Goal: Transaction & Acquisition: Purchase product/service

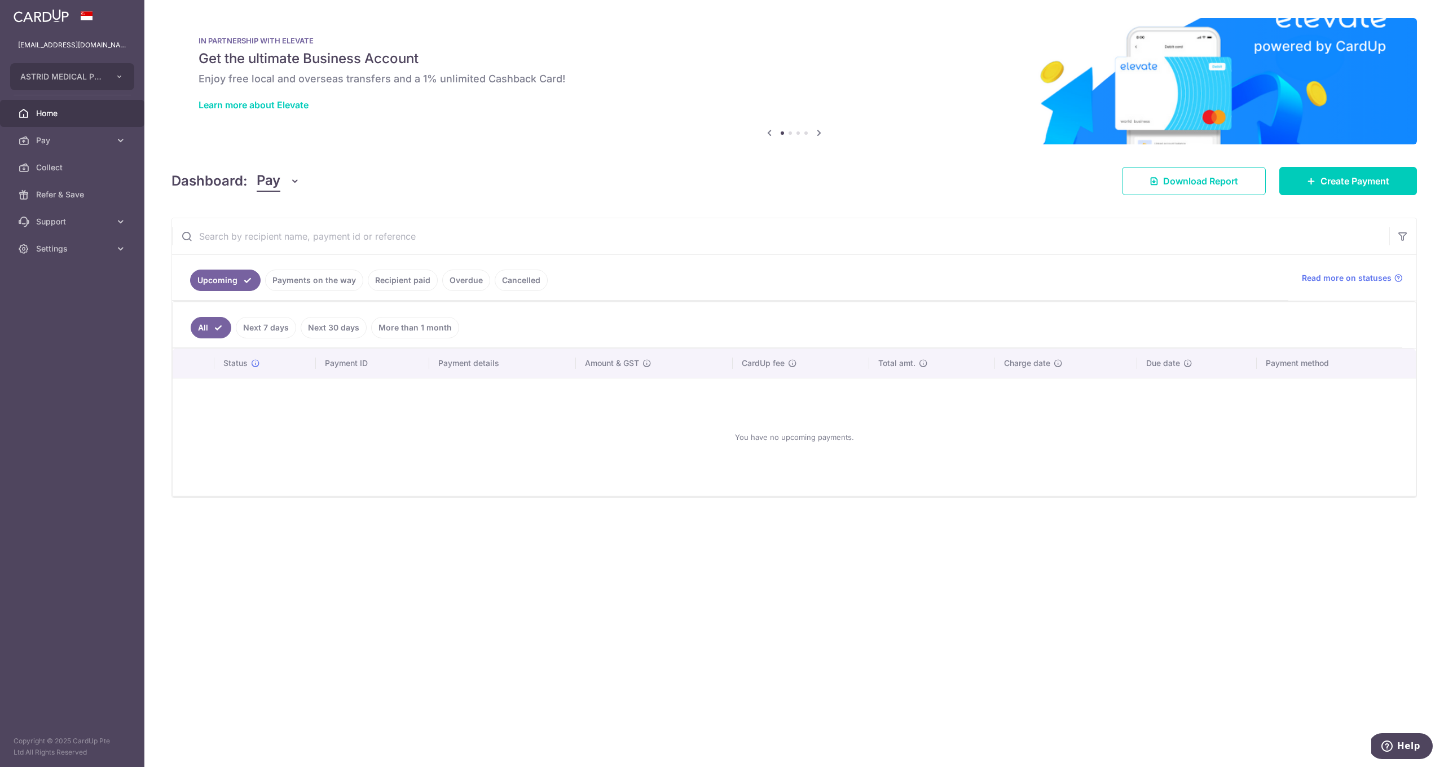
click at [318, 279] on link "Payments on the way" at bounding box center [314, 280] width 98 height 21
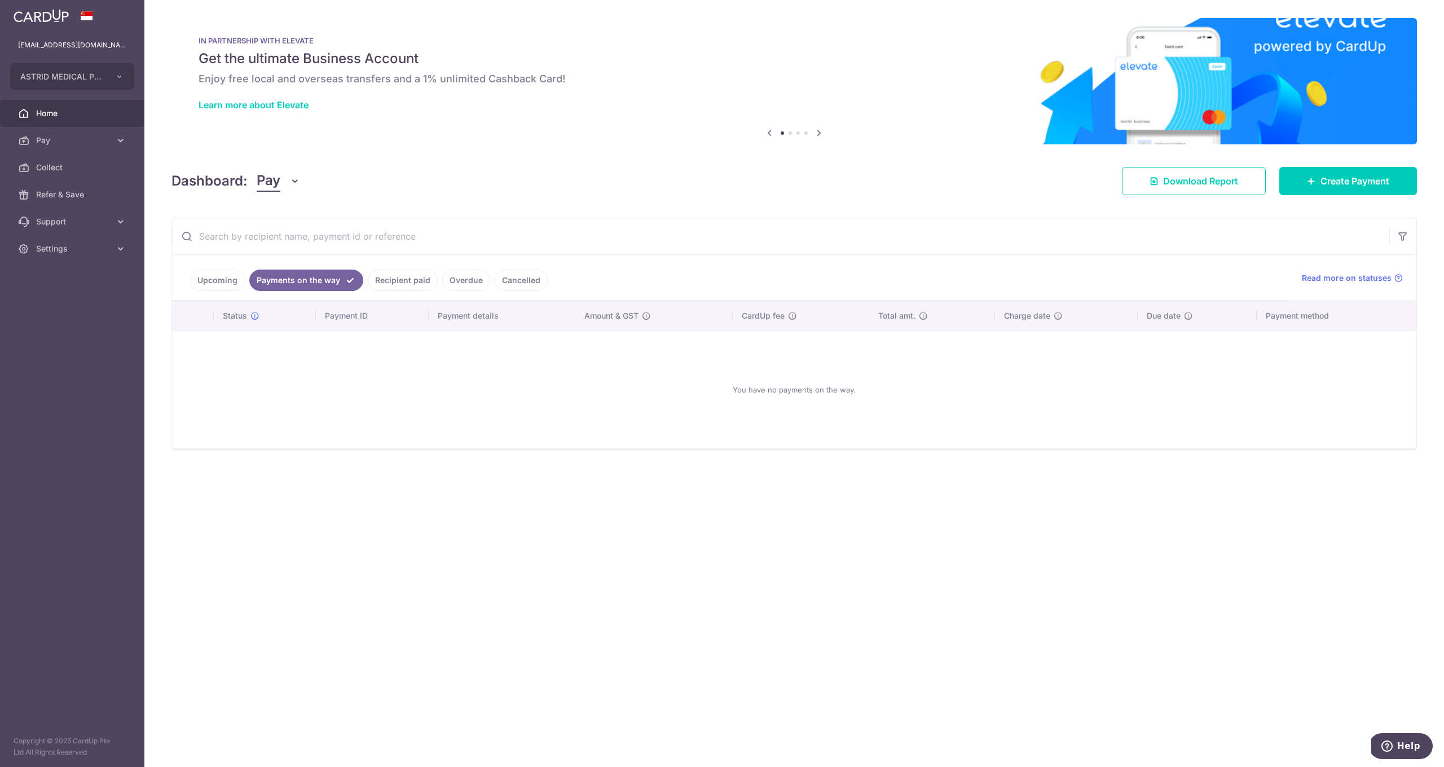
click at [219, 281] on link "Upcoming" at bounding box center [217, 280] width 55 height 21
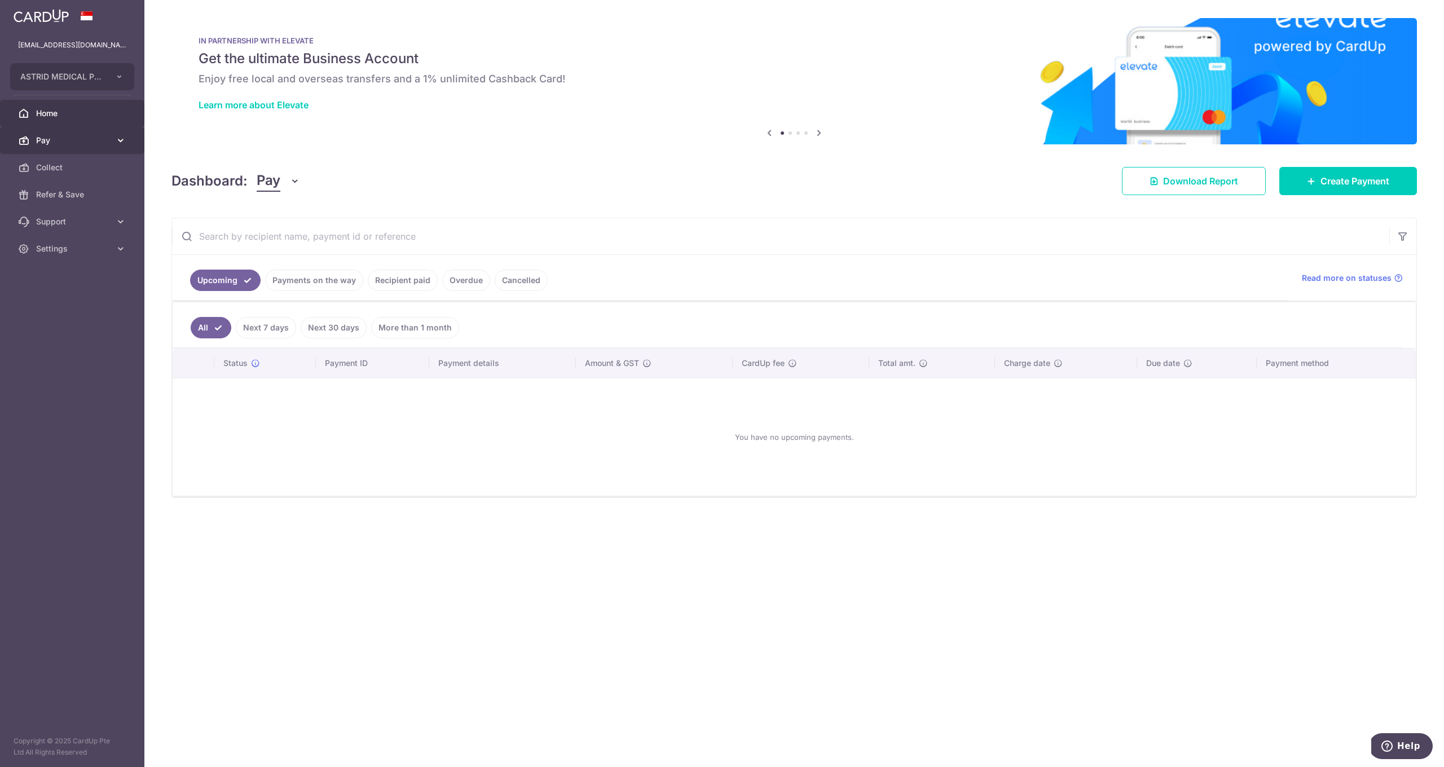
click at [96, 134] on link "Pay" at bounding box center [72, 140] width 144 height 27
click at [96, 165] on span "Payments" at bounding box center [73, 167] width 74 height 11
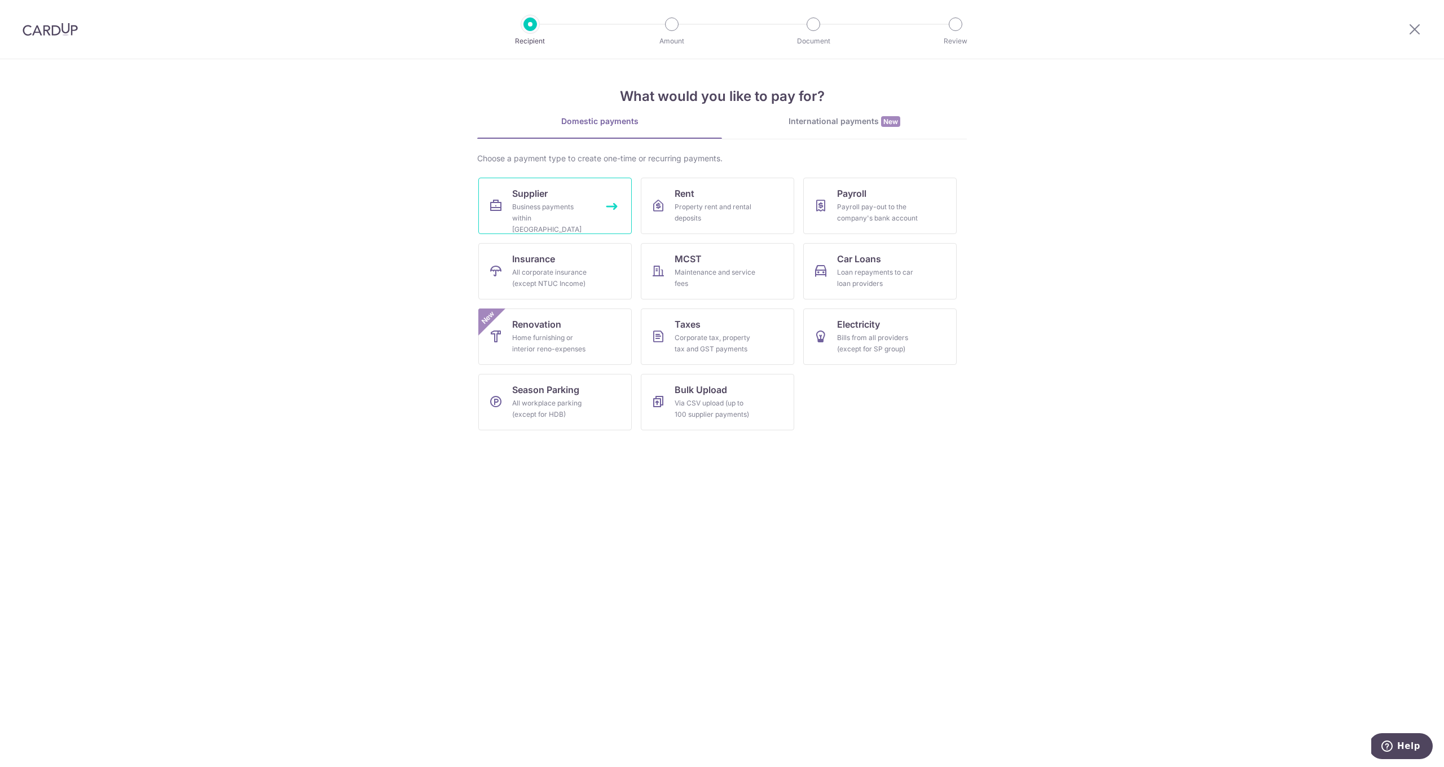
click at [529, 221] on div "Business payments within Singapore" at bounding box center [552, 218] width 81 height 34
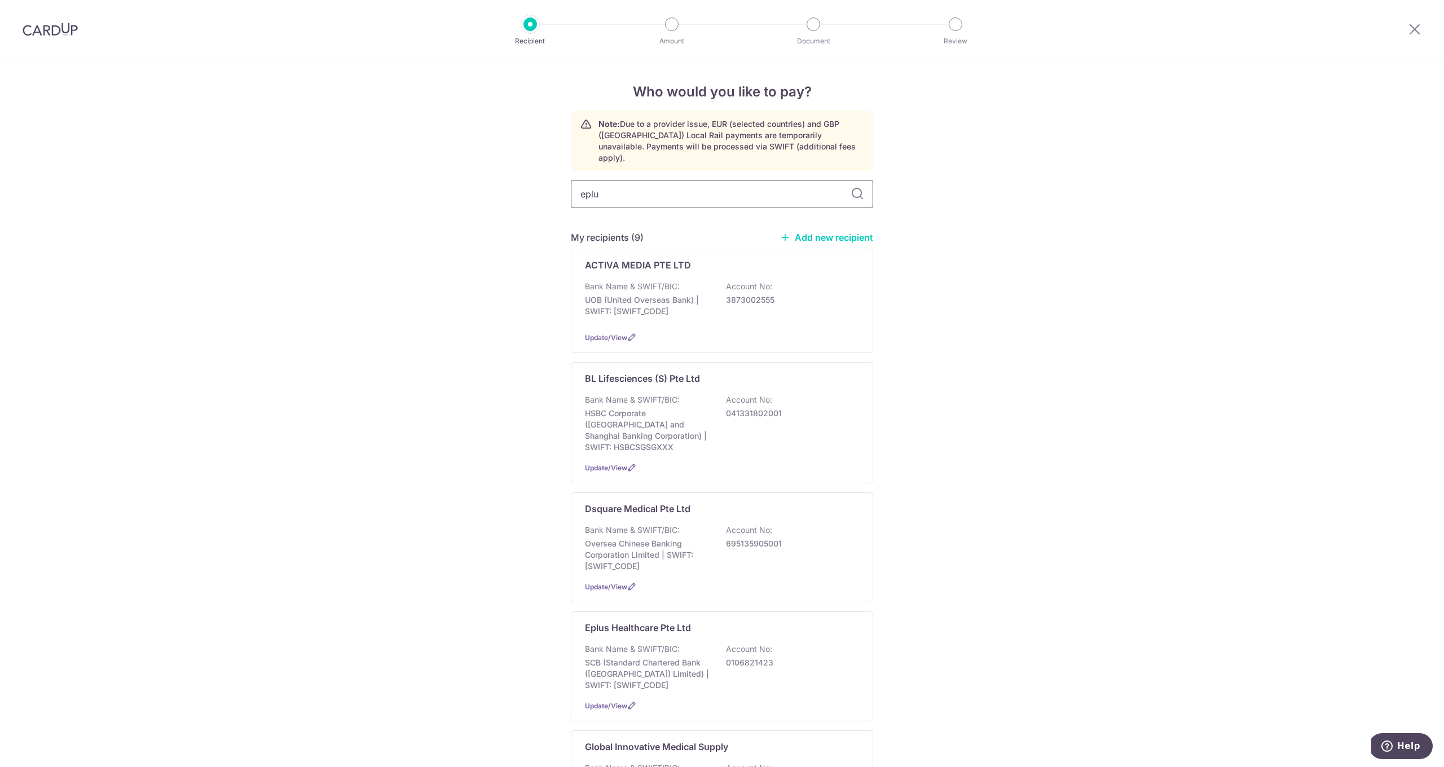
type input "eplus"
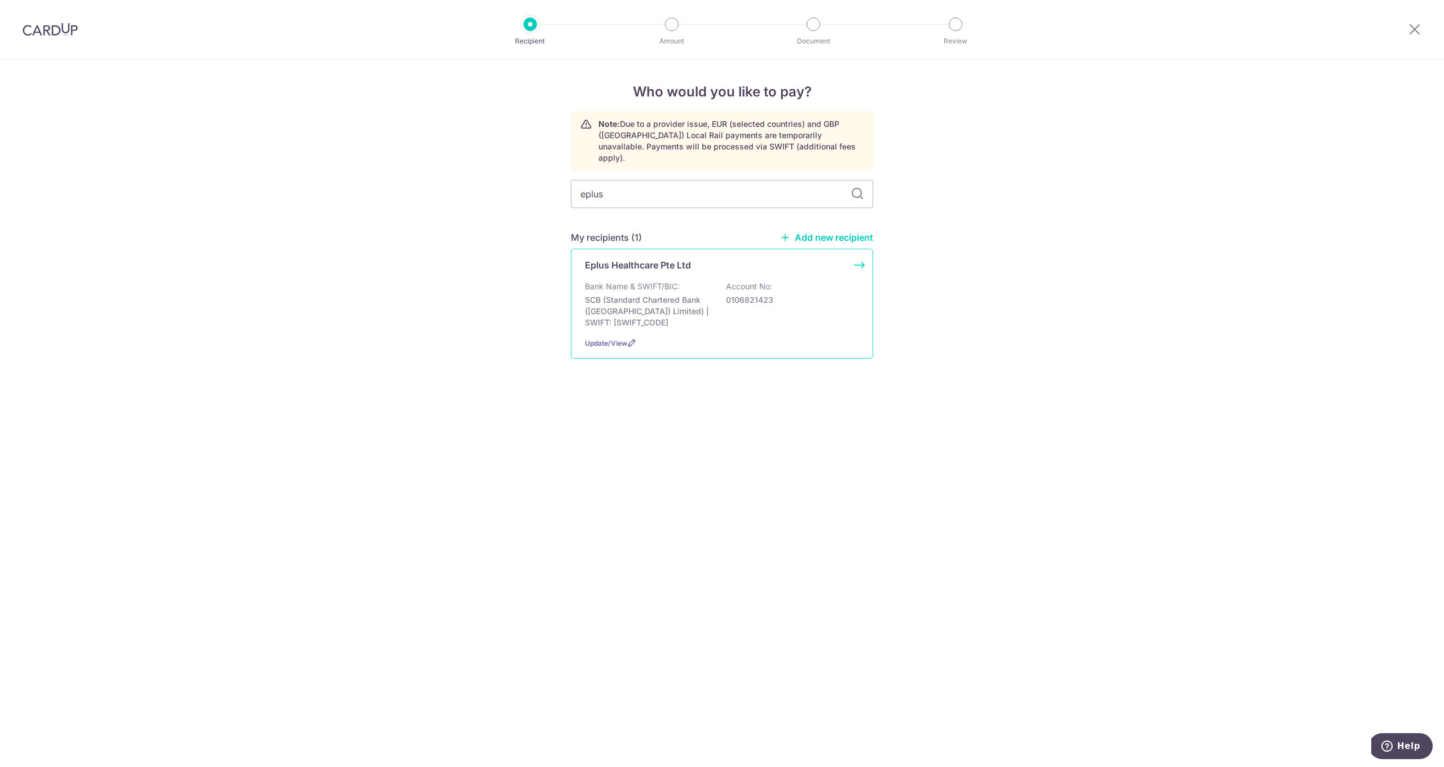
click at [651, 281] on p "Bank Name & SWIFT/BIC:" at bounding box center [632, 286] width 95 height 11
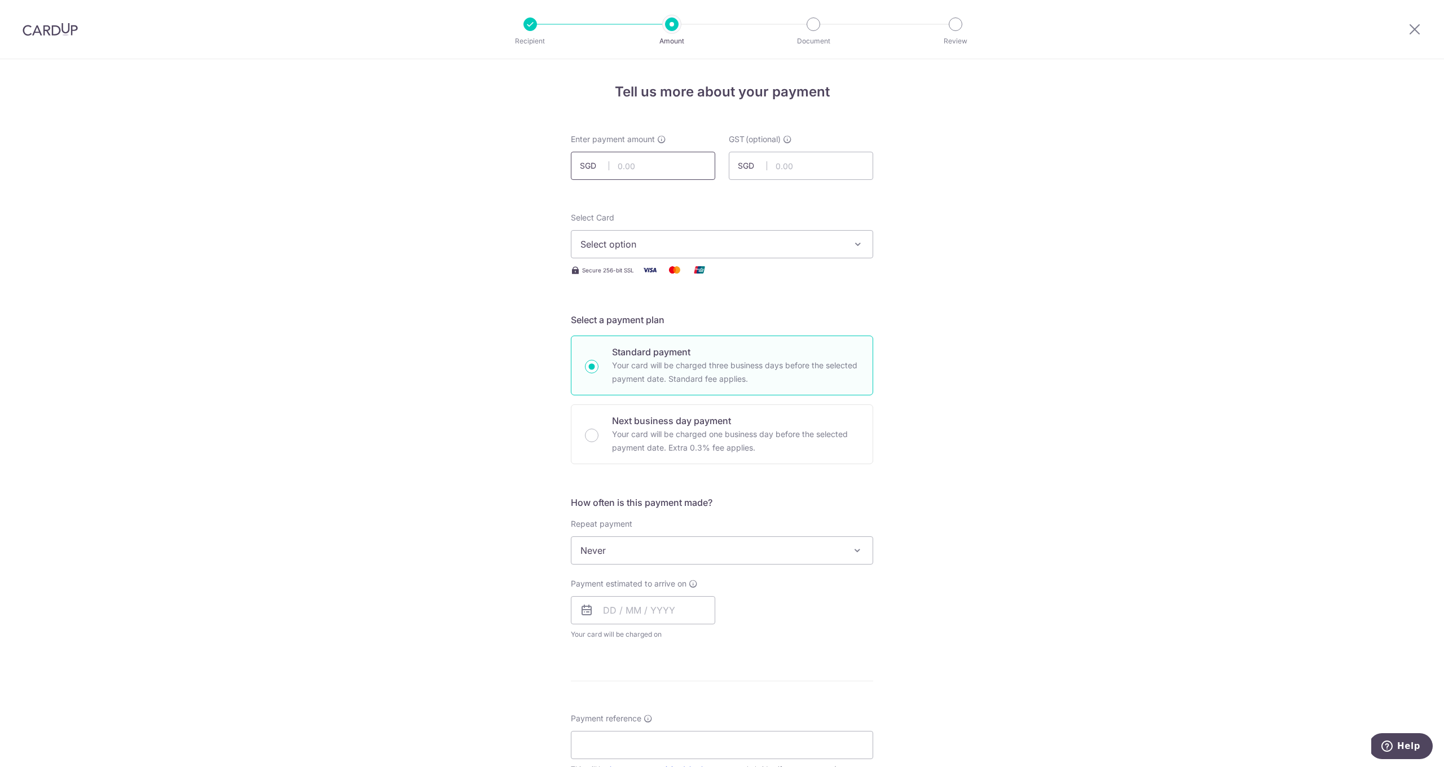
click at [634, 164] on input "text" at bounding box center [643, 166] width 144 height 28
type input "12,426.00"
click at [639, 247] on span "Select option" at bounding box center [711, 244] width 263 height 14
click at [645, 321] on span "**** 2396" at bounding box center [628, 325] width 43 height 14
click at [623, 606] on input "text" at bounding box center [643, 610] width 144 height 28
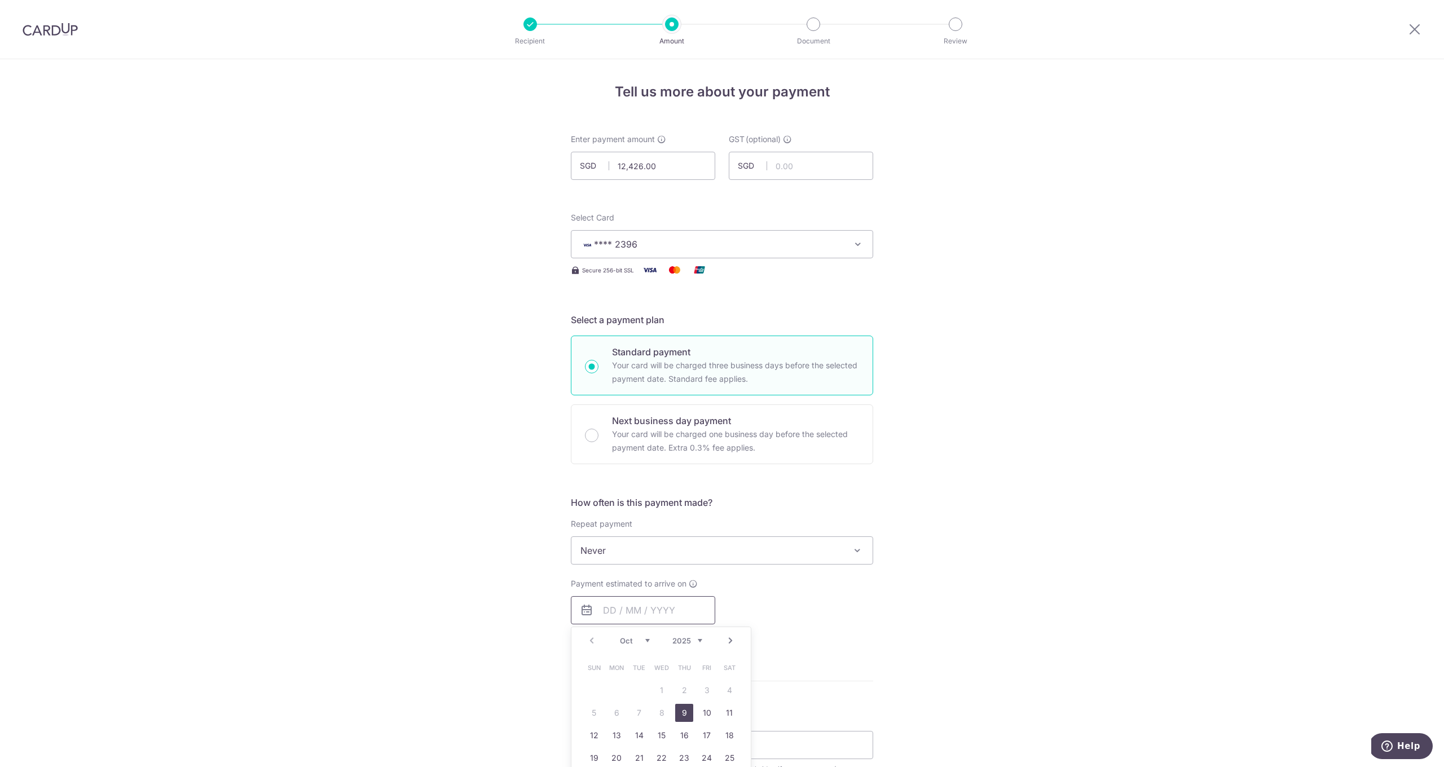
scroll to position [95, 0]
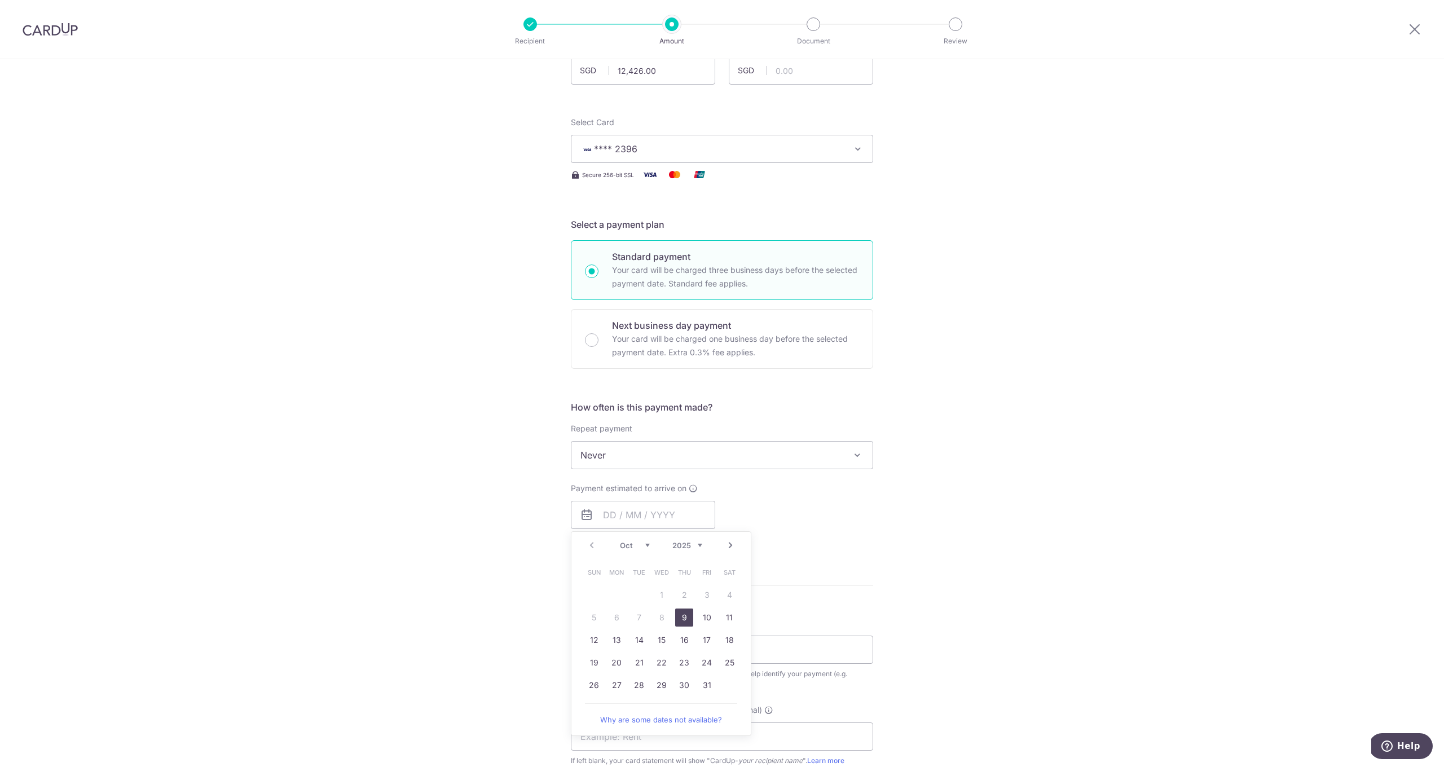
click at [683, 613] on link "9" at bounding box center [684, 617] width 18 height 18
type input "09/10/2025"
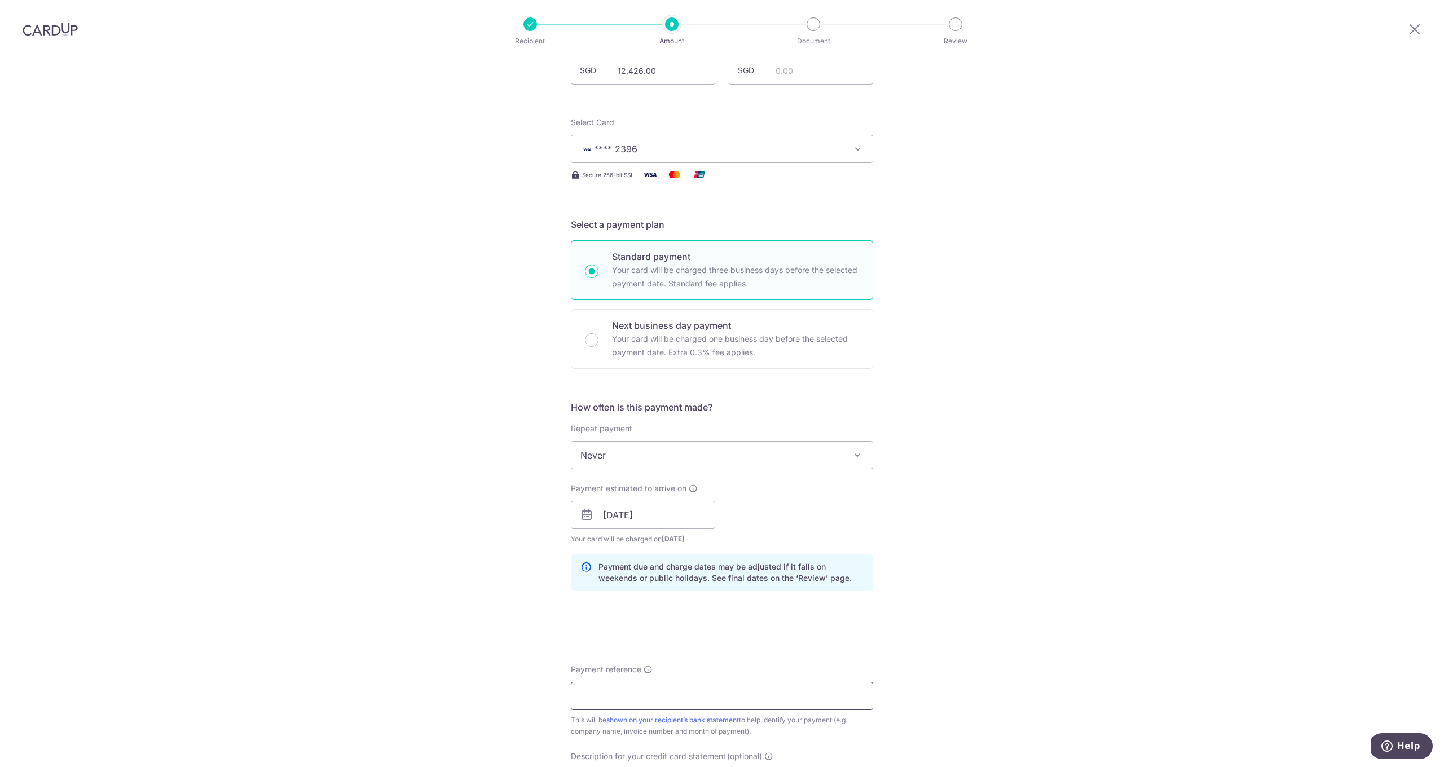
click at [633, 698] on input "Payment reference" at bounding box center [722, 696] width 302 height 28
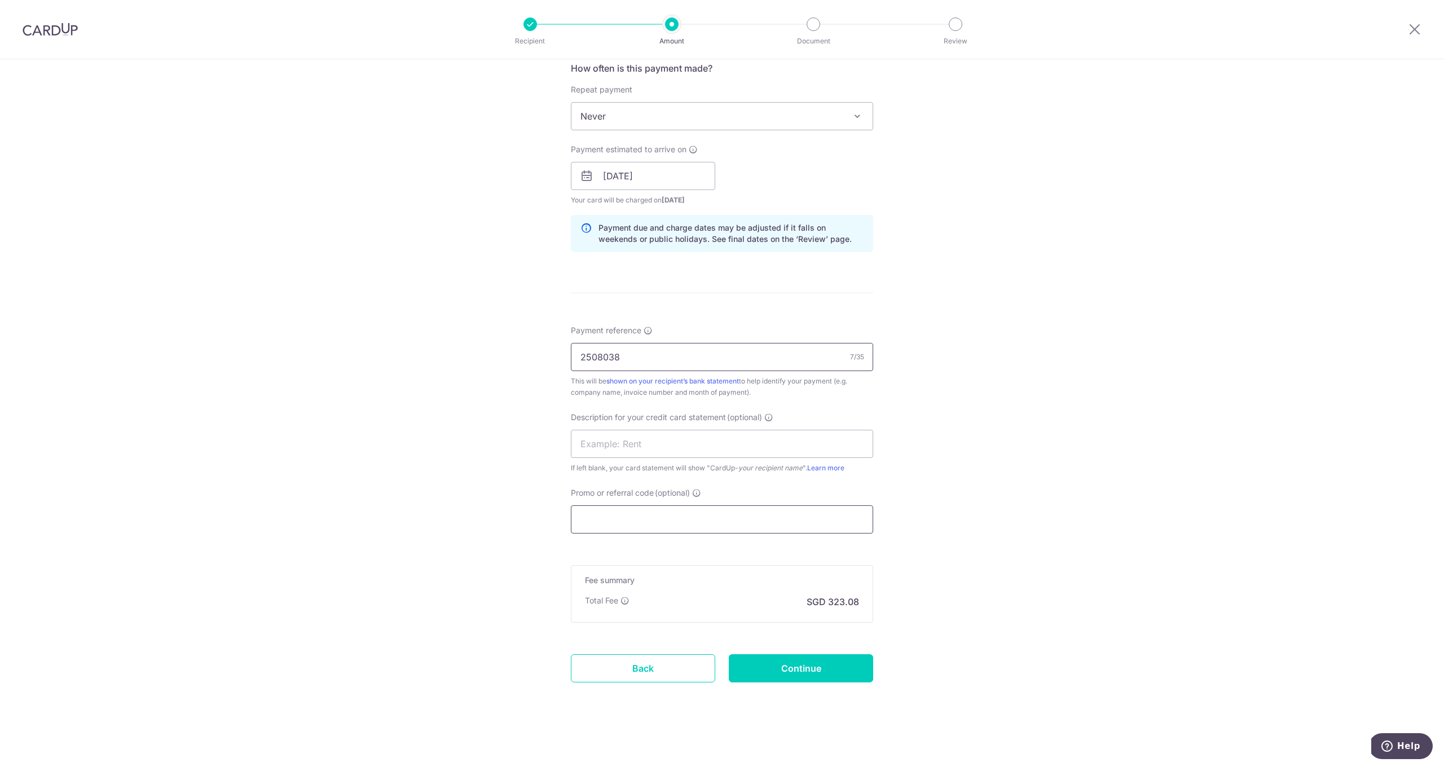
type input "2508038"
click at [615, 520] on input "Promo or referral code (optional)" at bounding box center [722, 519] width 302 height 28
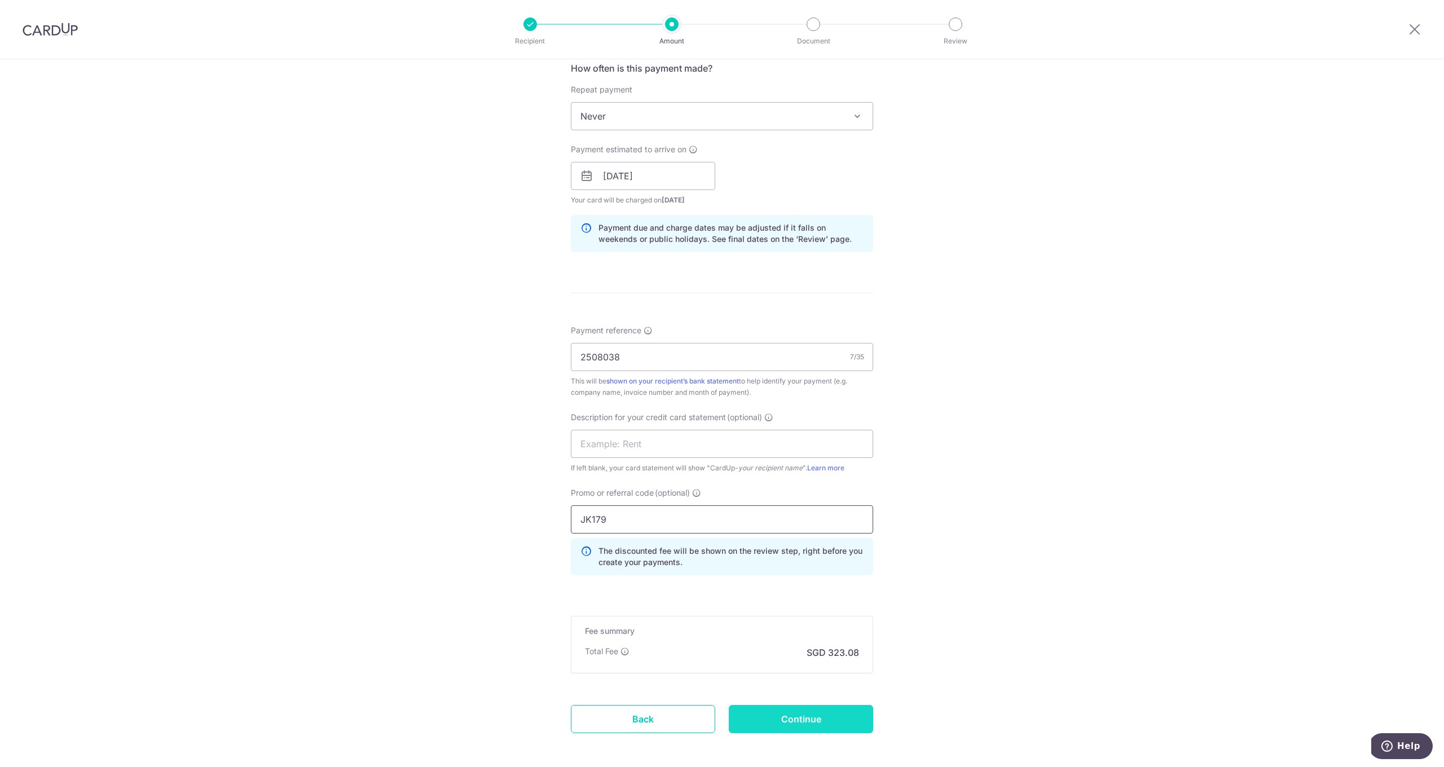
type input "JK179"
click at [792, 716] on input "Continue" at bounding box center [801, 719] width 144 height 28
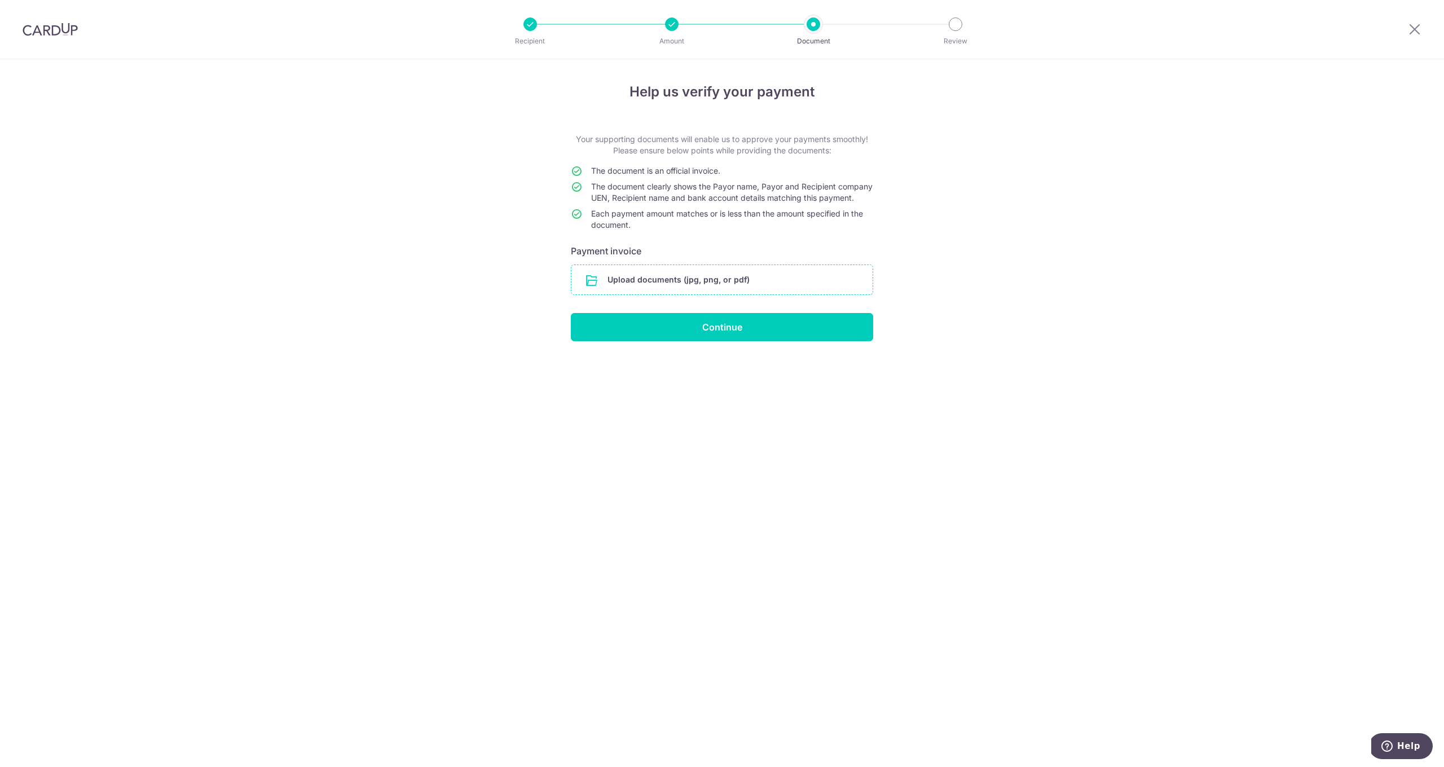
click at [632, 287] on input "file" at bounding box center [721, 279] width 301 height 29
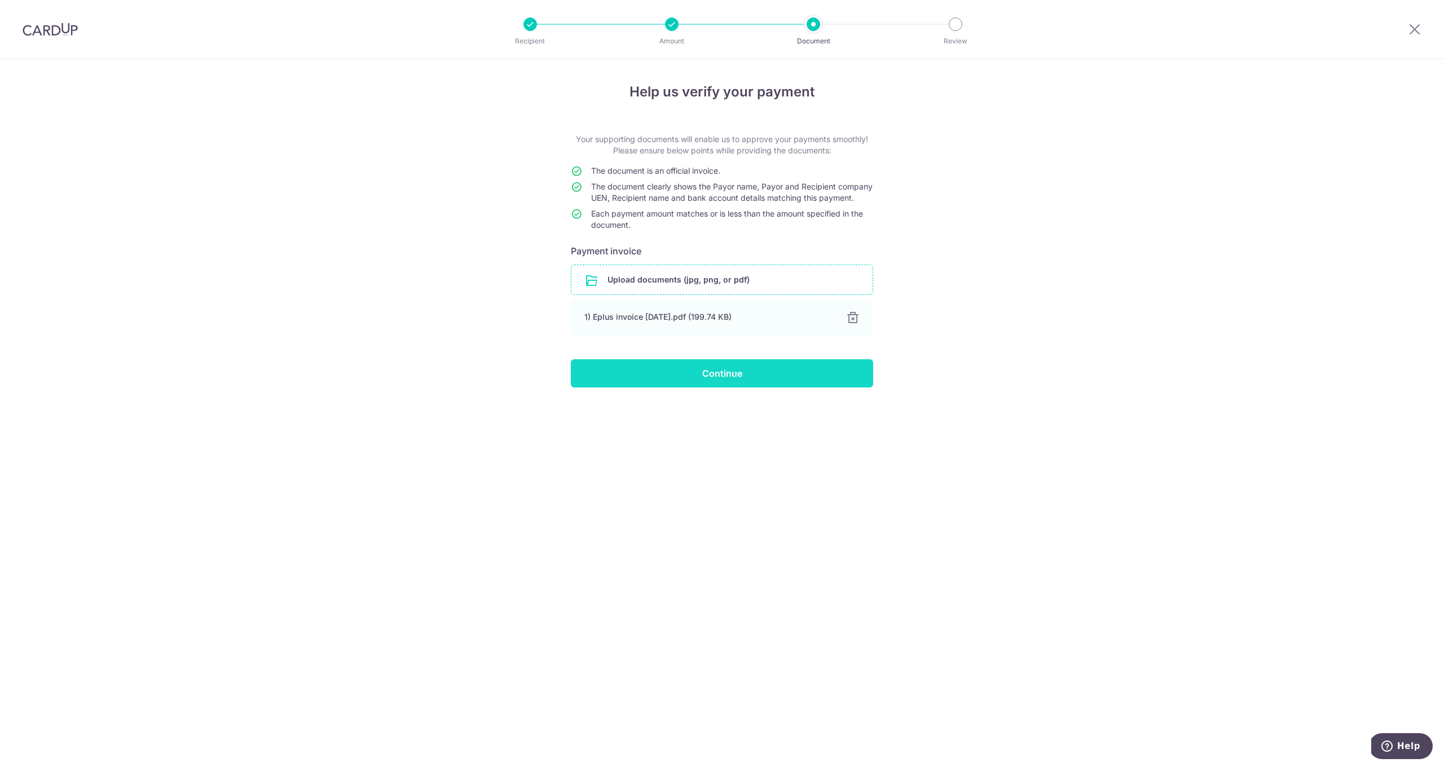
click at [660, 375] on input "Continue" at bounding box center [722, 373] width 302 height 28
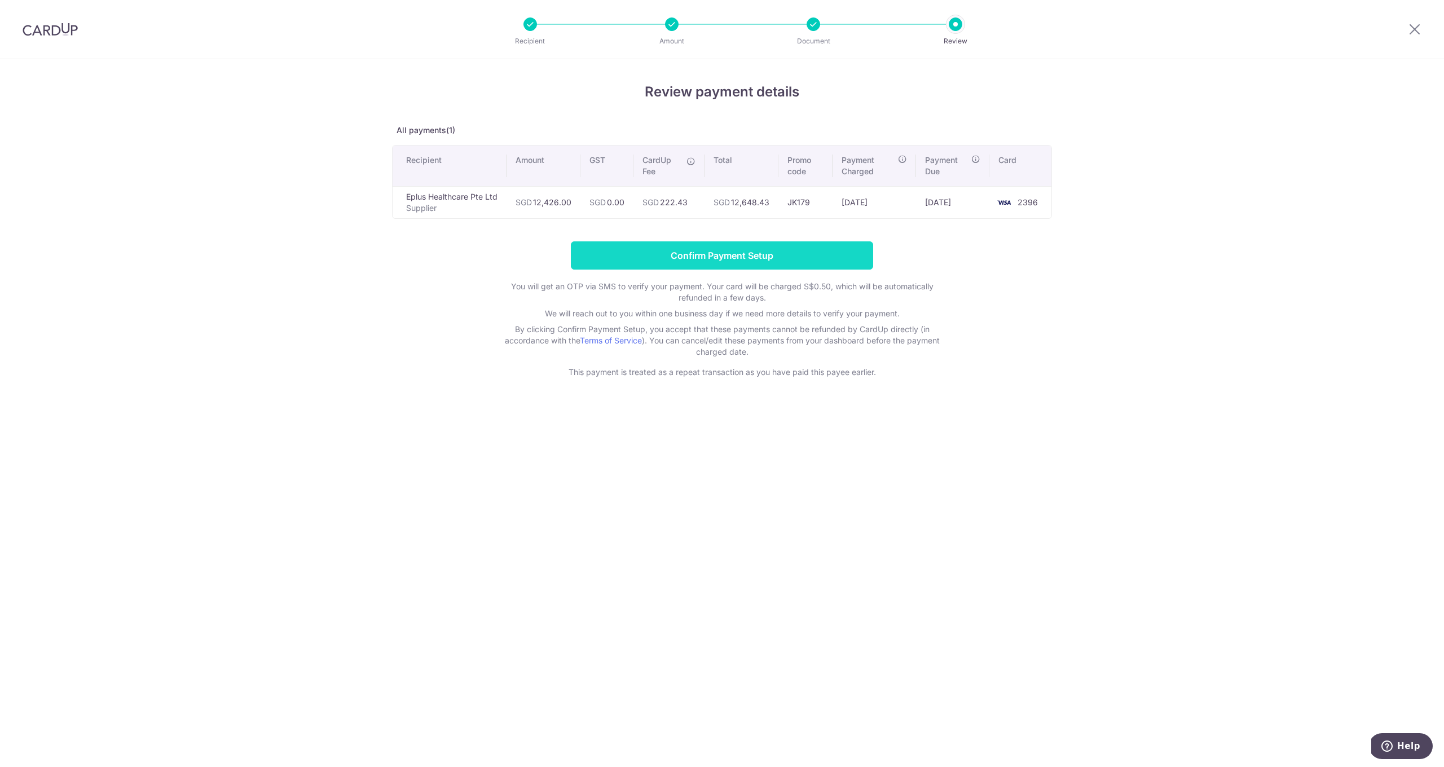
click at [688, 262] on input "Confirm Payment Setup" at bounding box center [722, 255] width 302 height 28
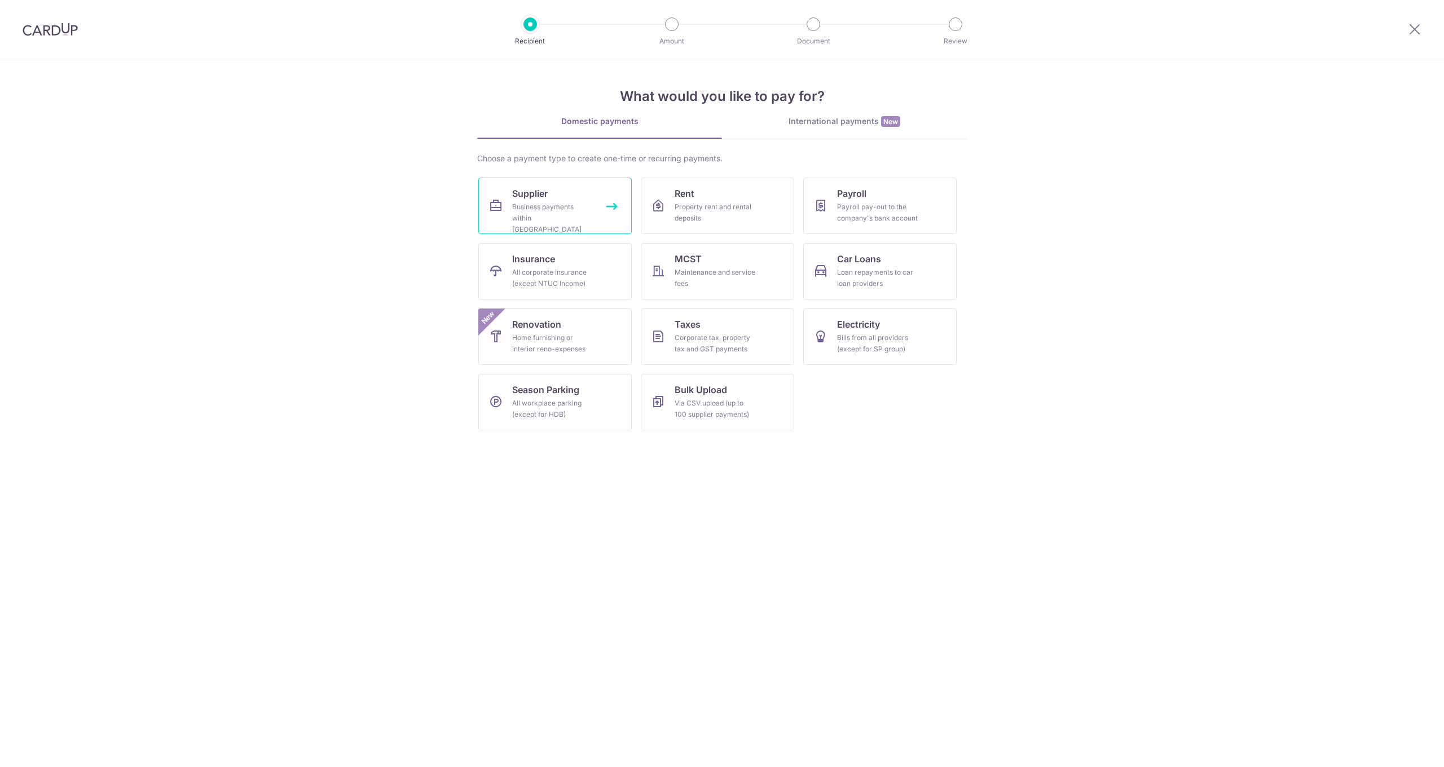
click at [564, 225] on link "Supplier Business payments within Singapore" at bounding box center [554, 206] width 153 height 56
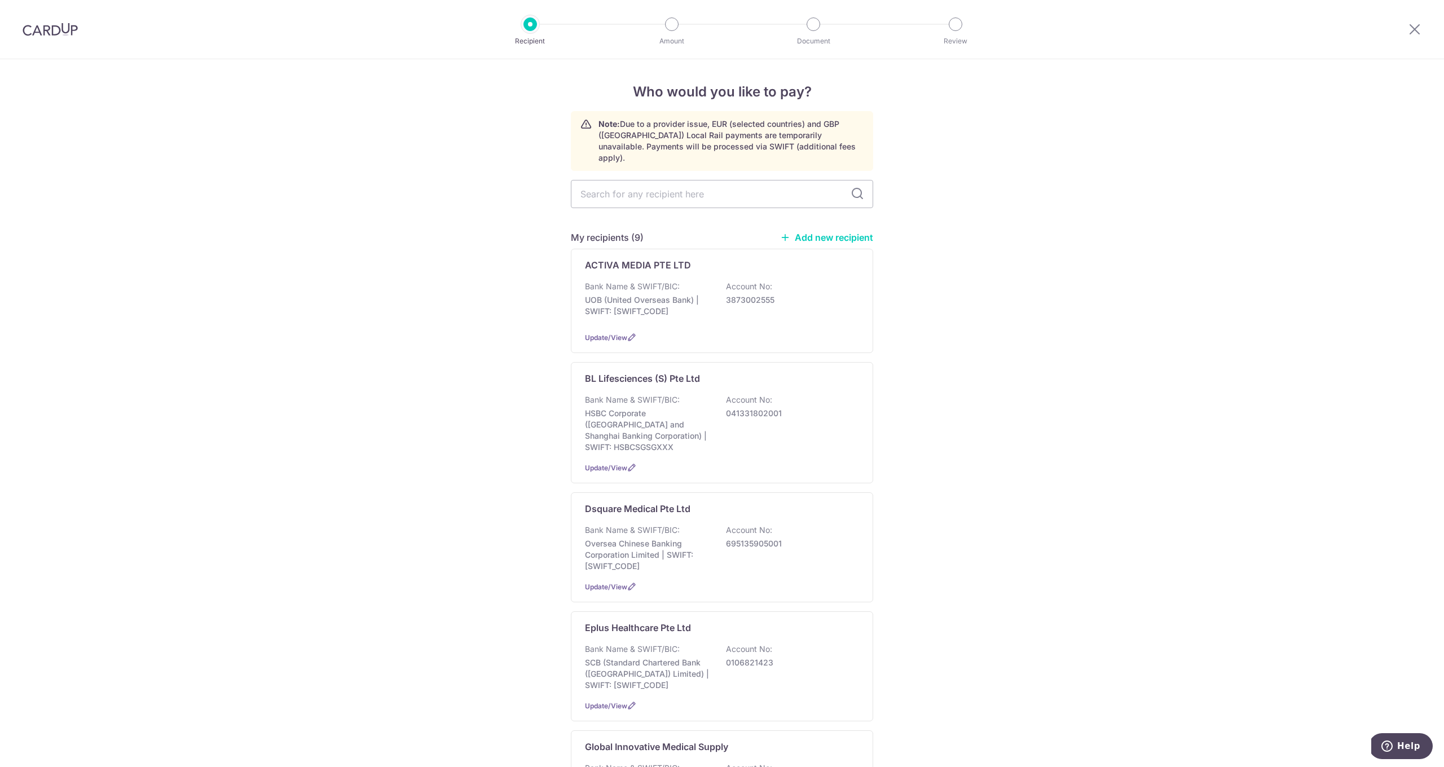
type input "k"
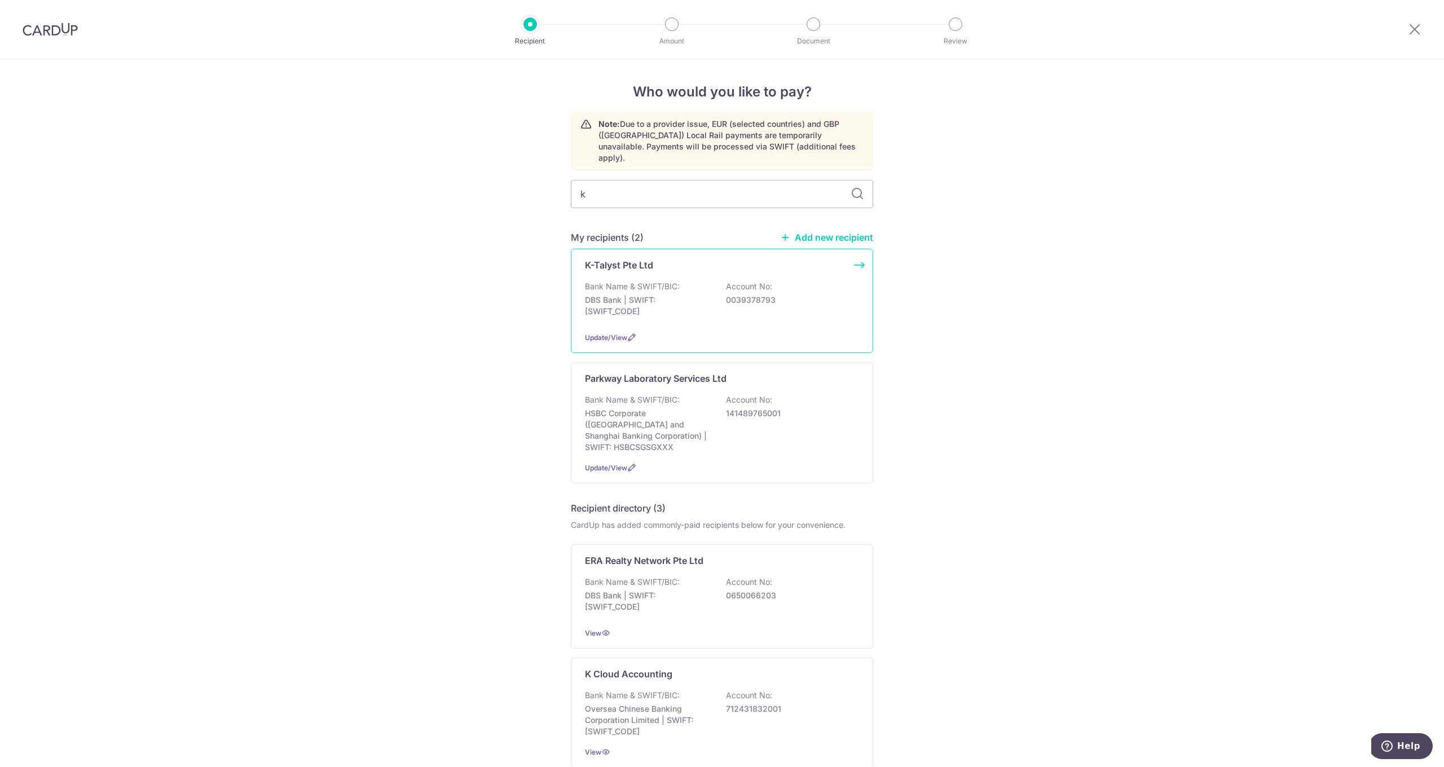
click at [681, 267] on div "K-Talyst Pte Ltd Bank Name & SWIFT/BIC: DBS Bank | SWIFT: DBSSSGSGXXX Account N…" at bounding box center [722, 301] width 302 height 104
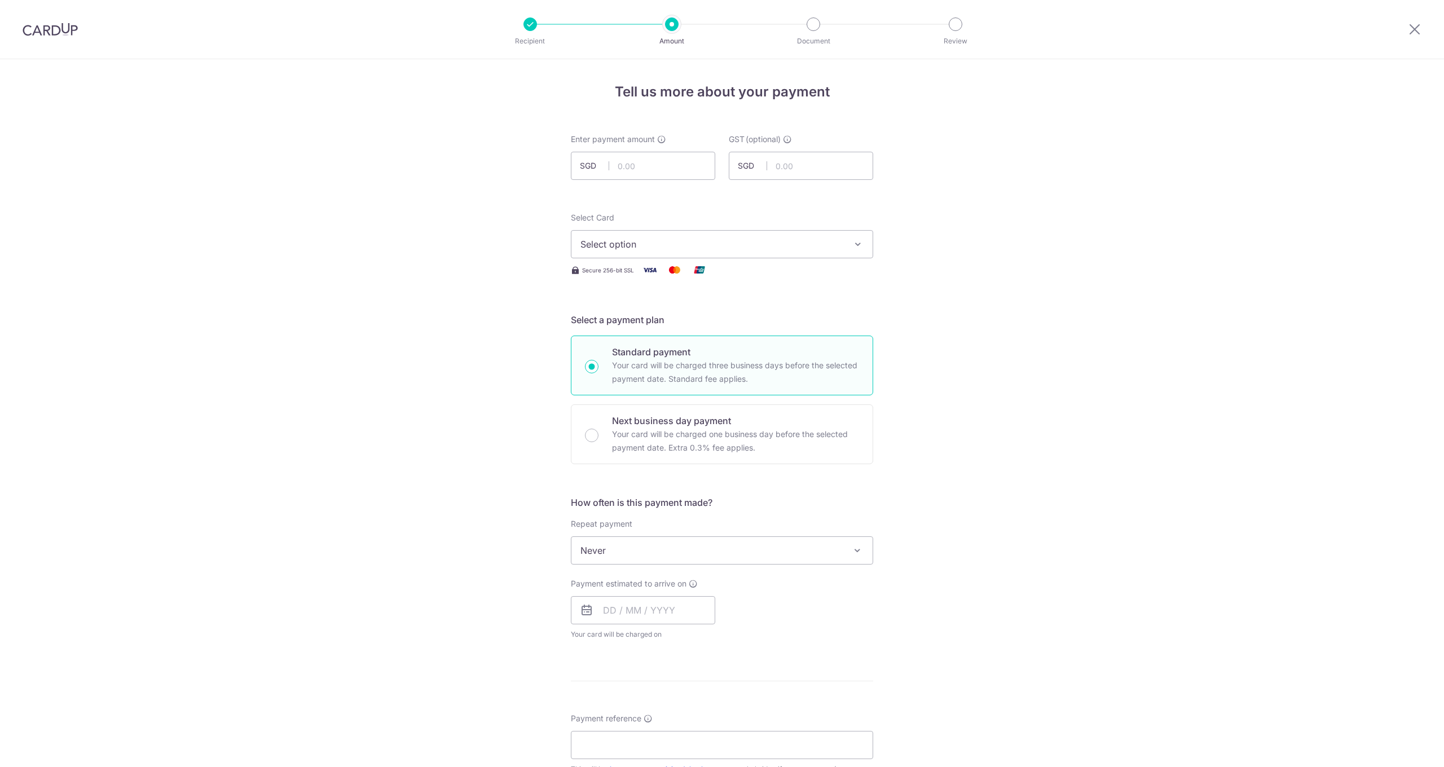
click at [643, 176] on input "text" at bounding box center [643, 166] width 144 height 28
type input "7,481.76"
click at [718, 237] on button "Select option" at bounding box center [722, 244] width 302 height 28
click at [653, 321] on span "**** 2396" at bounding box center [721, 325] width 283 height 14
click at [642, 602] on input "text" at bounding box center [643, 610] width 144 height 28
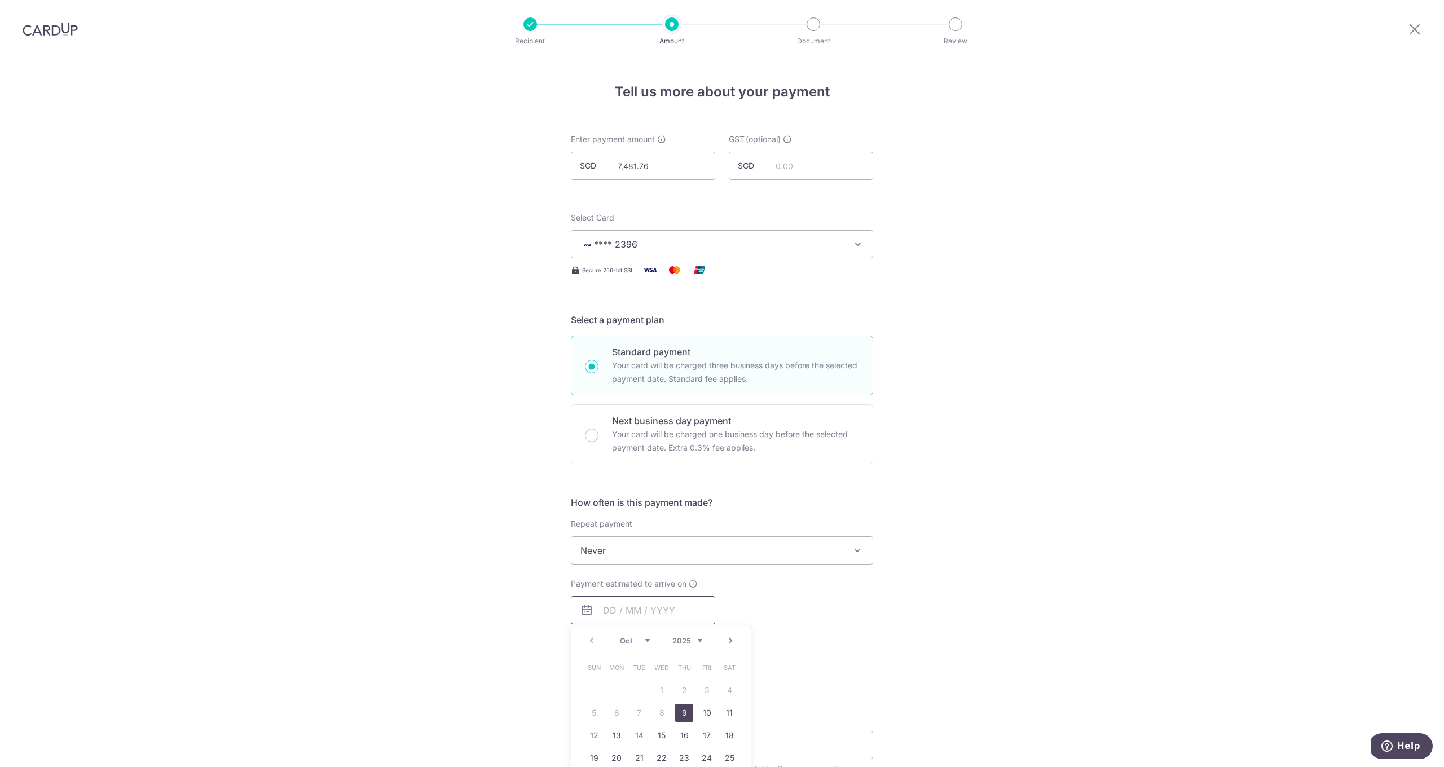
scroll to position [99, 0]
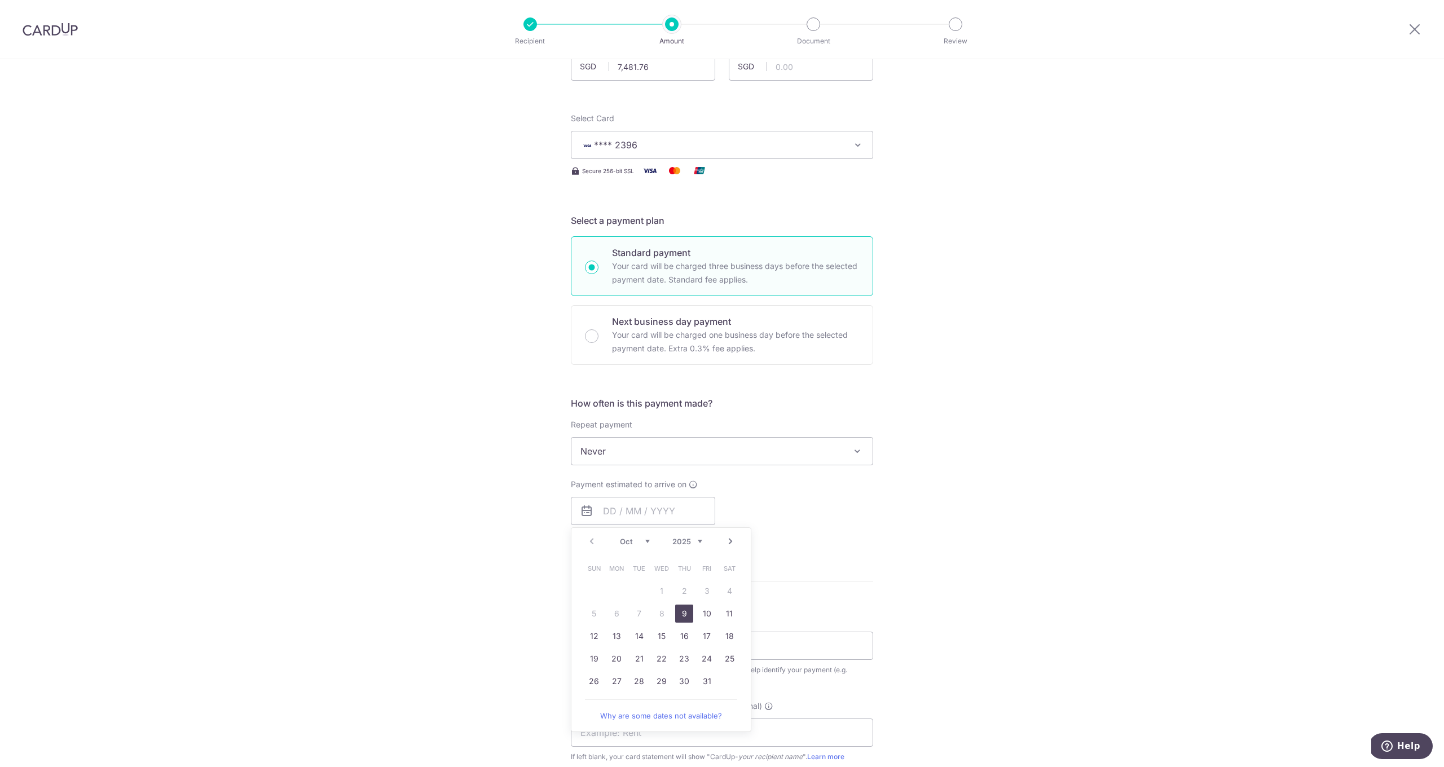
click at [688, 614] on link "9" at bounding box center [684, 613] width 18 height 18
type input "09/10/2025"
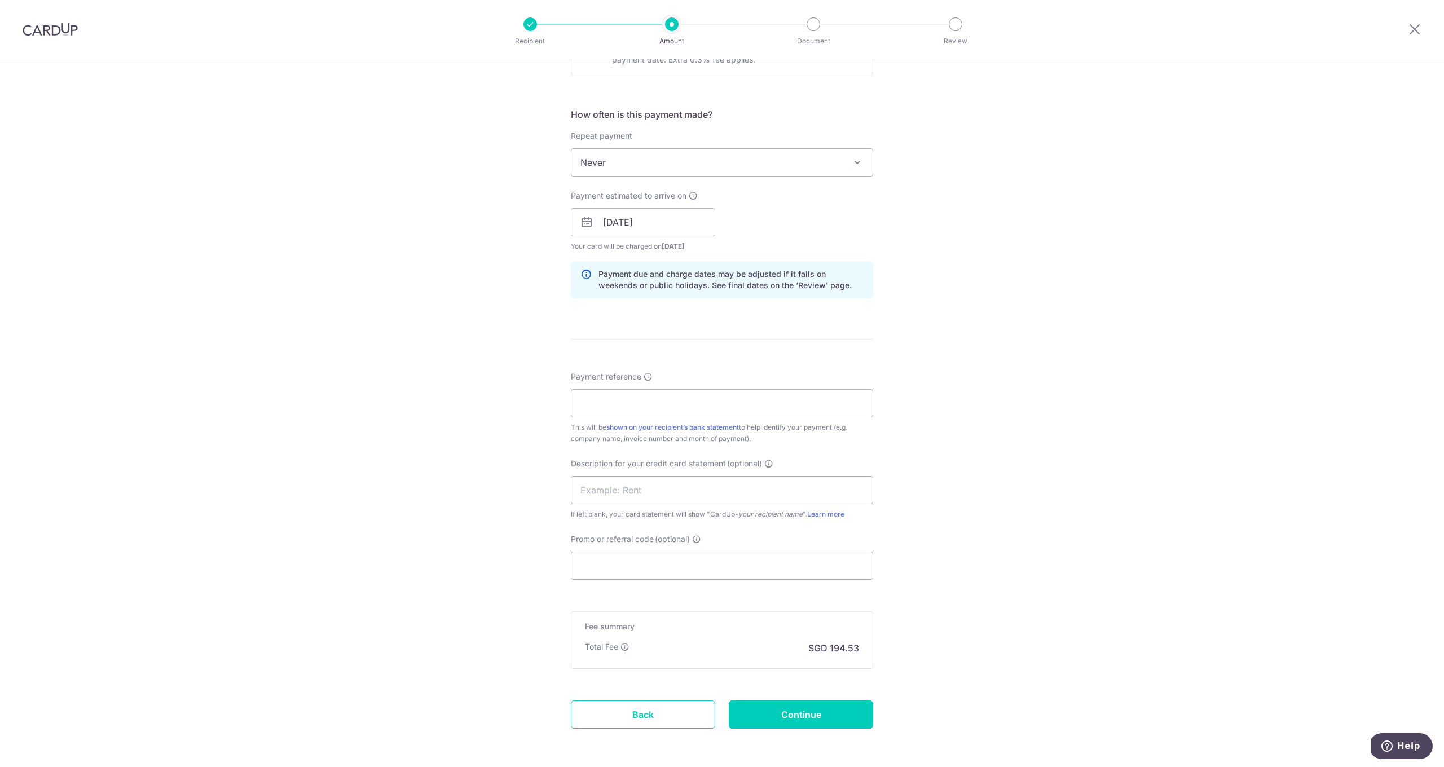
click at [682, 612] on div "Fee summary Base fee Extend fee Next-day fee Total Fee SGD 194.53" at bounding box center [722, 640] width 302 height 58
click at [707, 613] on div "Fee summary Base fee Extend fee Next-day fee Total Fee SGD 194.53" at bounding box center [722, 640] width 302 height 58
click at [684, 323] on form "Enter payment amount SGD 7,481.76 7481.76 GST (optional) SGD Select Card **** 2…" at bounding box center [722, 253] width 302 height 1014
click at [661, 414] on input "Payment reference" at bounding box center [722, 403] width 302 height 28
type input "09244 0925109256 09267 09288 09300"
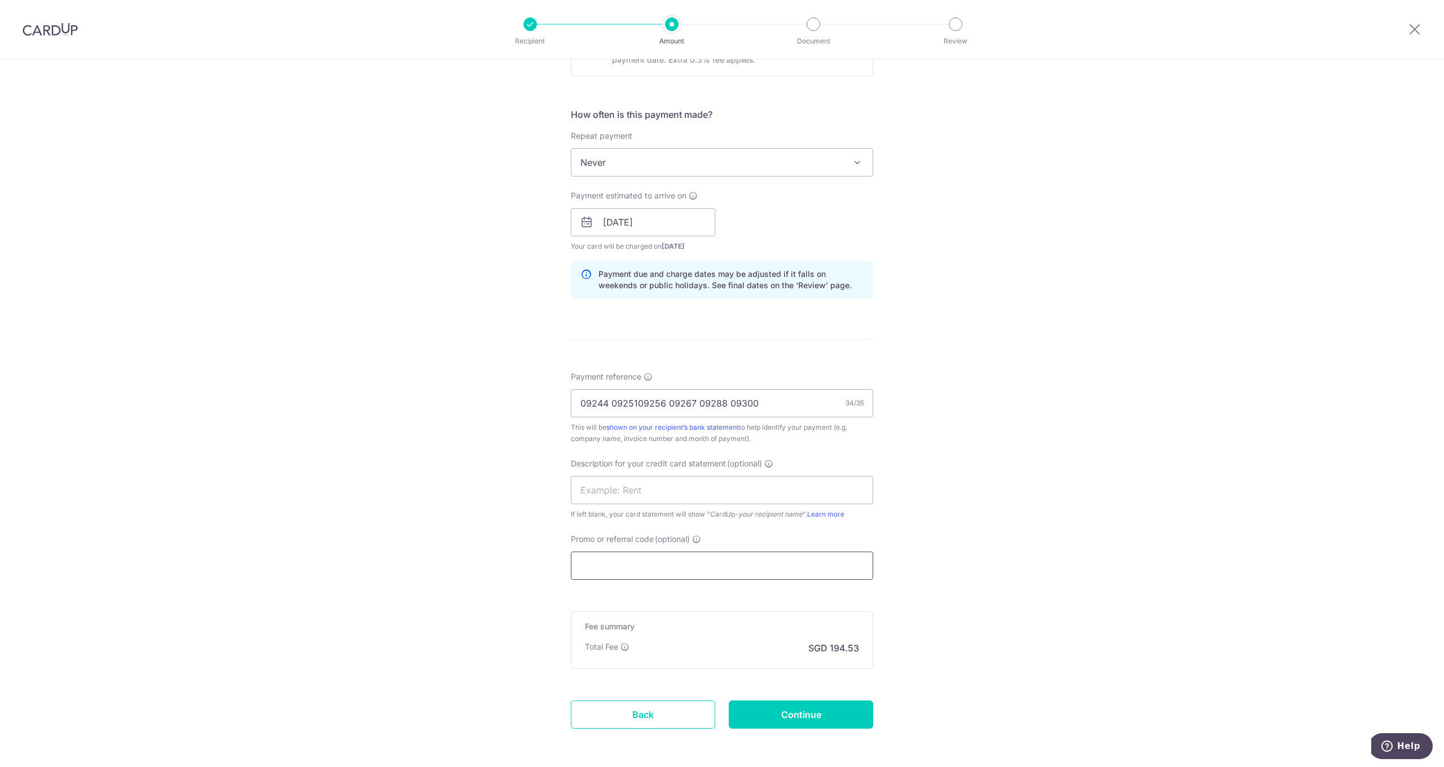
click at [665, 577] on input "Promo or referral code (optional)" at bounding box center [722, 565] width 302 height 28
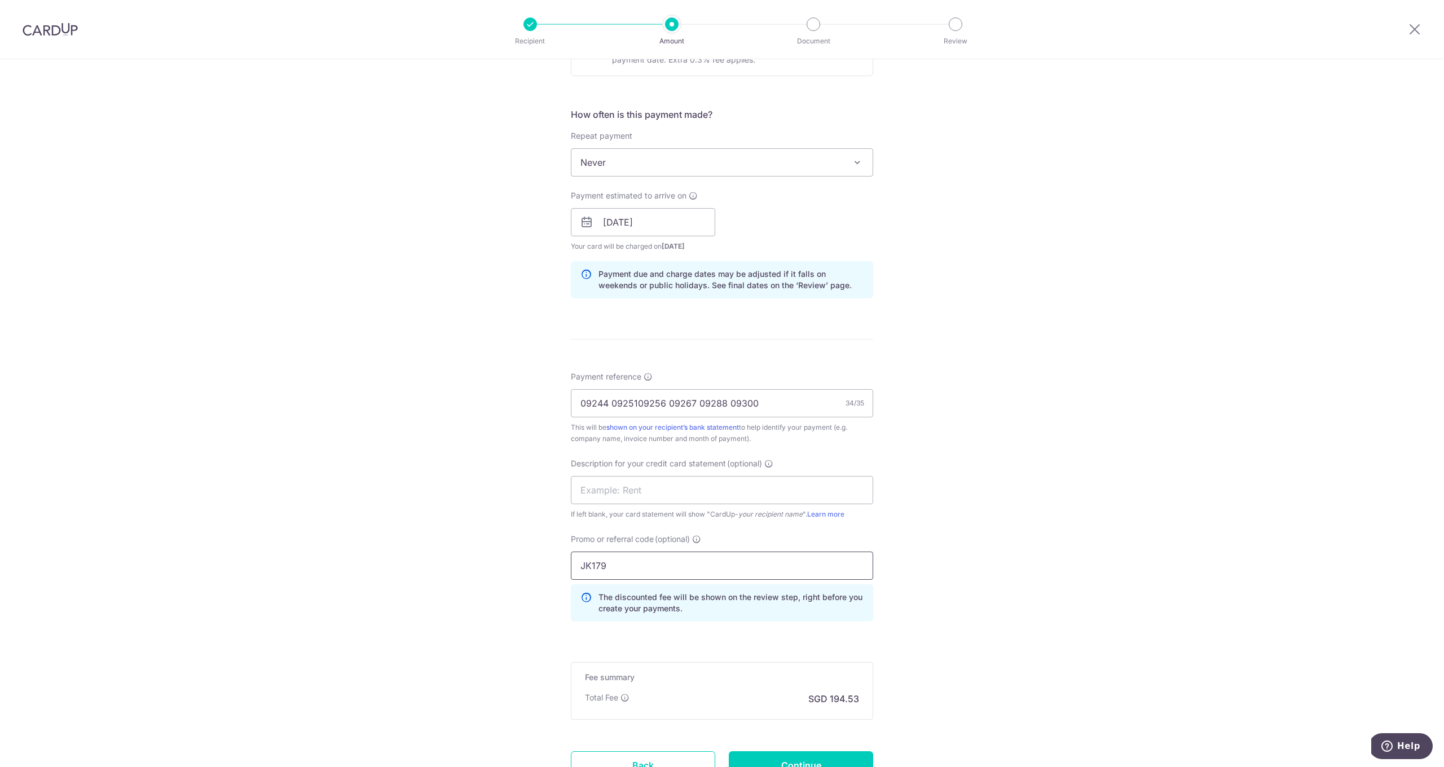
scroll to position [485, 0]
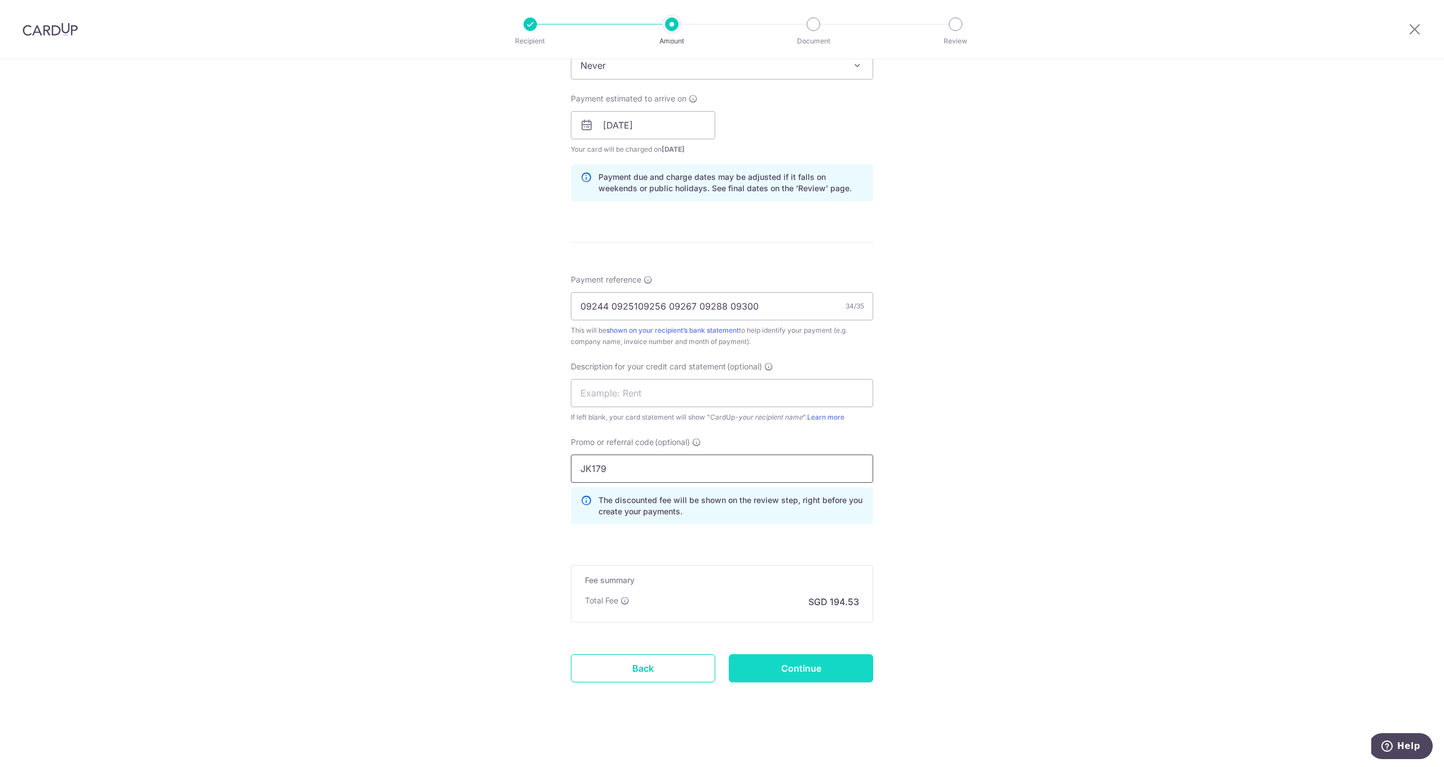
type input "JK179"
click at [793, 667] on input "Continue" at bounding box center [801, 668] width 144 height 28
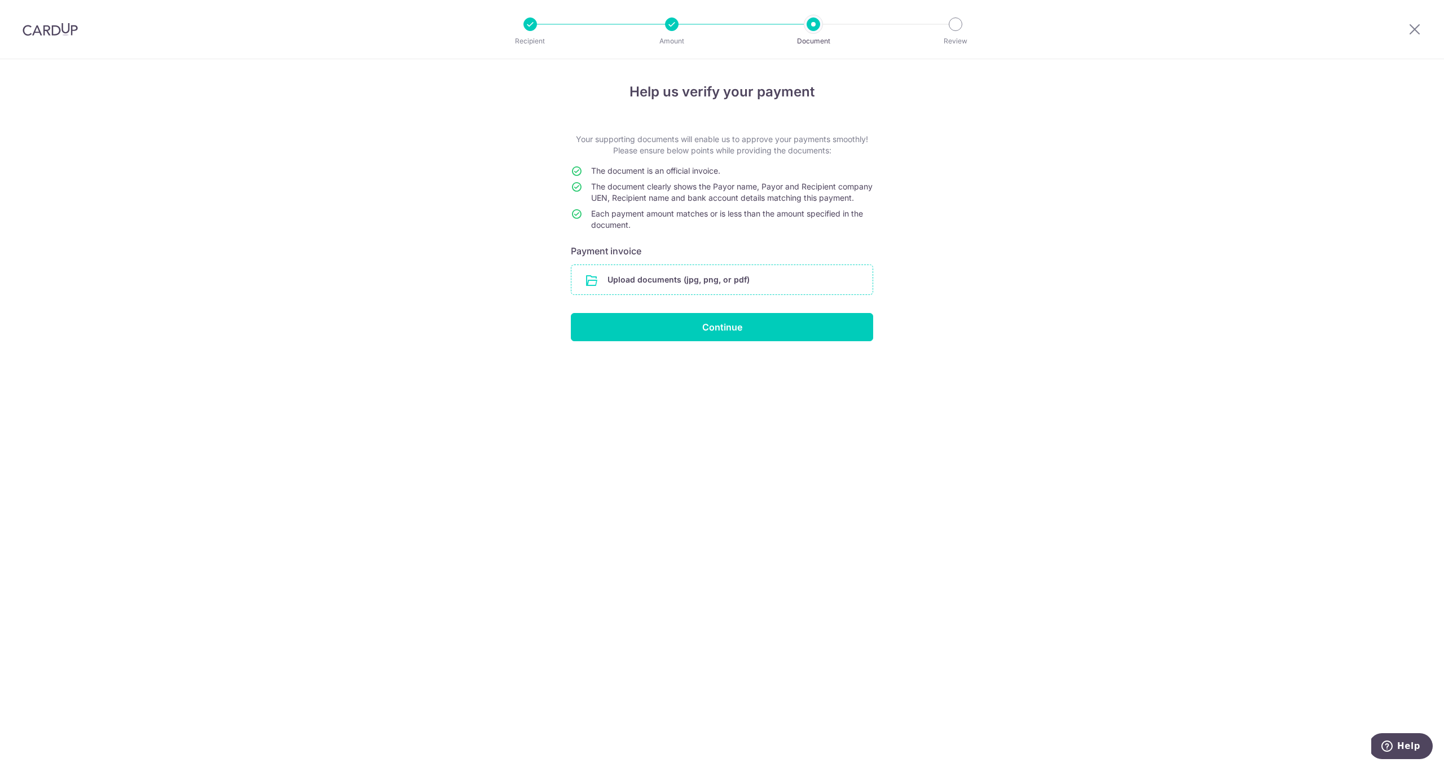
click at [655, 294] on input "file" at bounding box center [721, 279] width 301 height 29
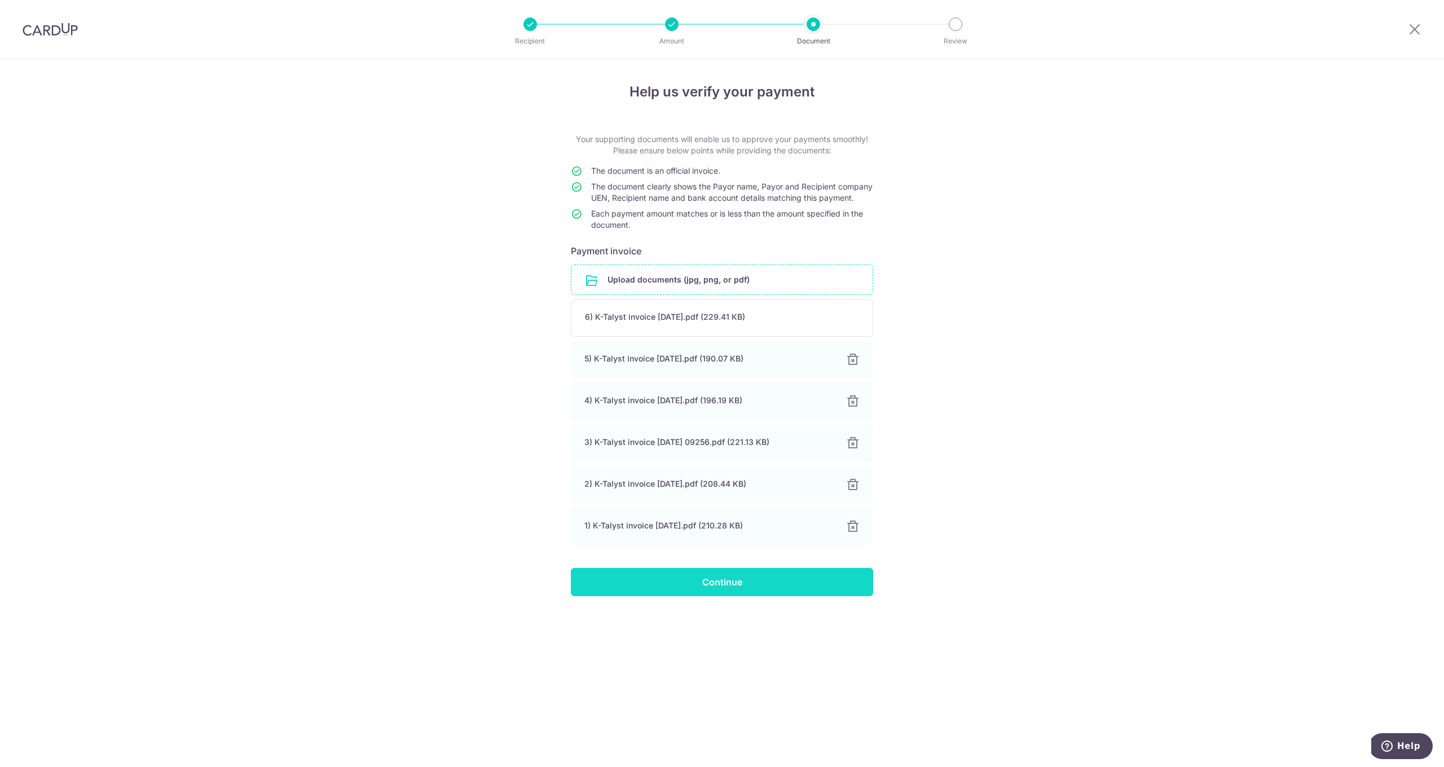
click at [794, 596] on input "Continue" at bounding box center [722, 582] width 302 height 28
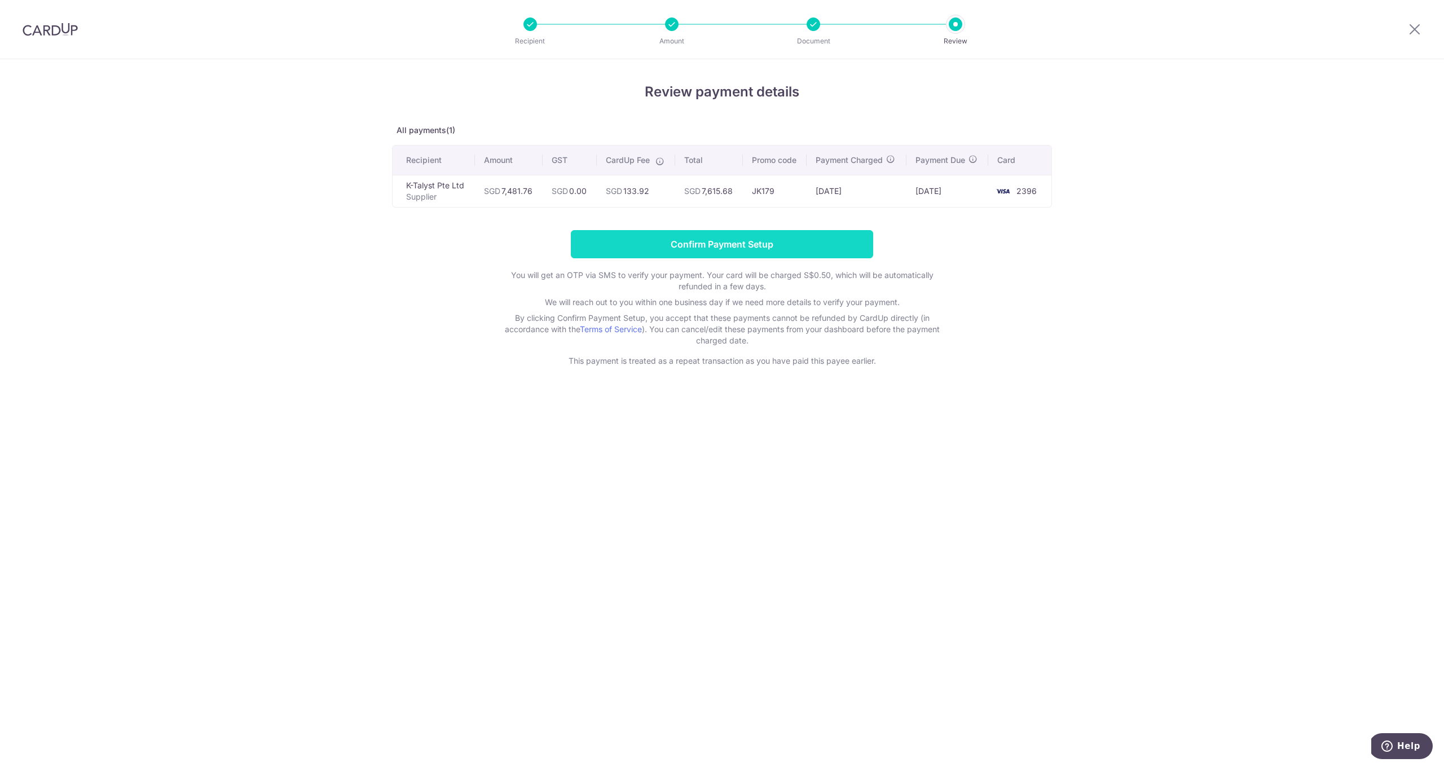
click at [700, 242] on input "Confirm Payment Setup" at bounding box center [722, 244] width 302 height 28
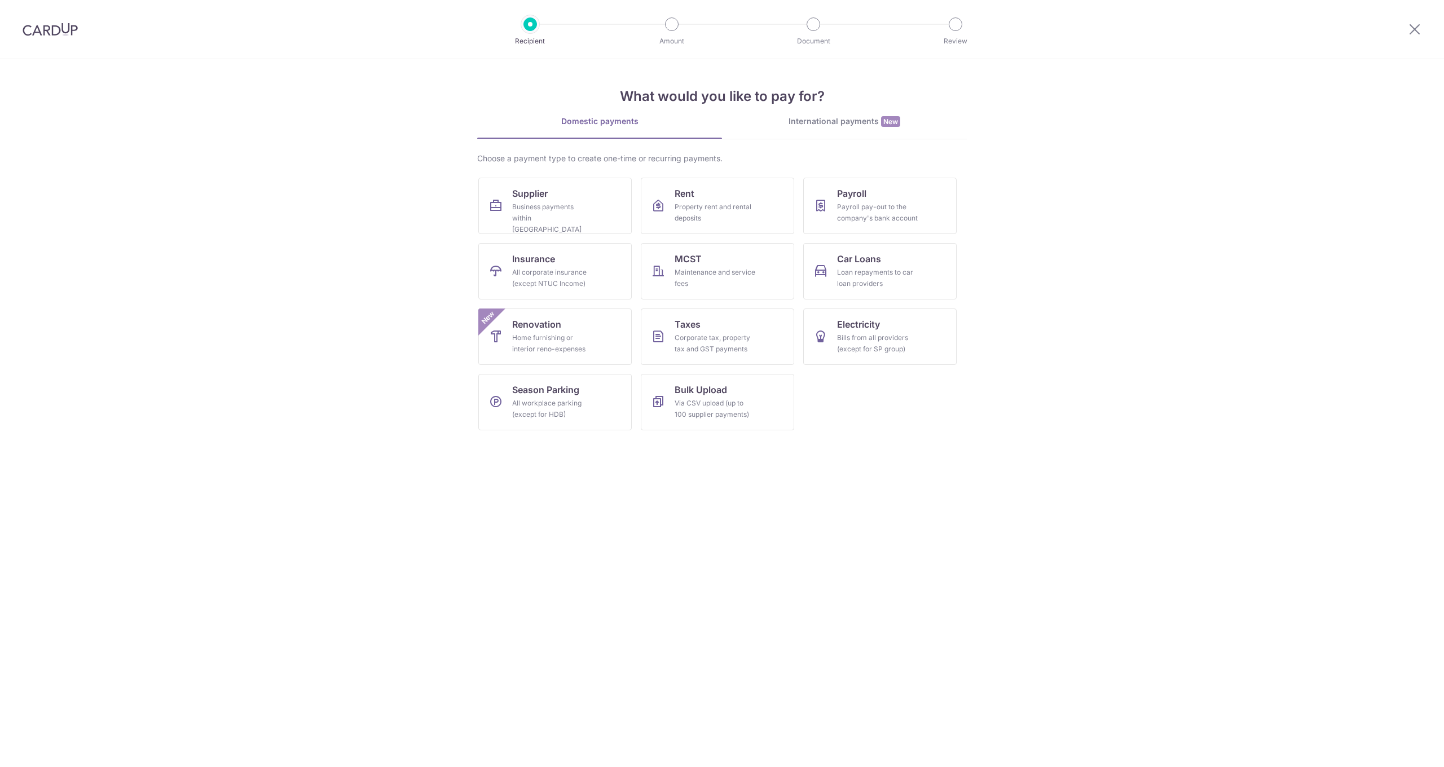
click at [548, 208] on div "Business payments within [GEOGRAPHIC_DATA]" at bounding box center [552, 218] width 81 height 34
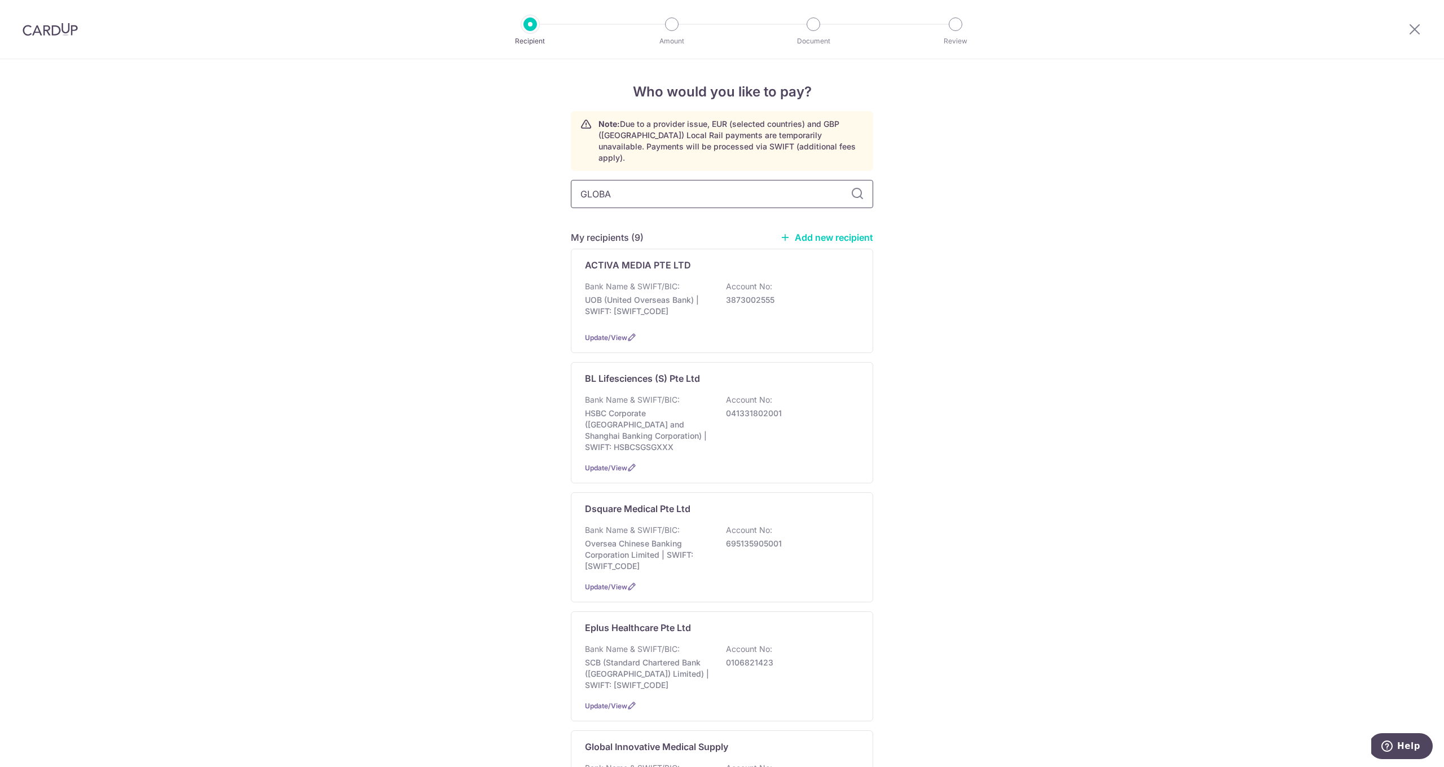
type input "GLOBAL"
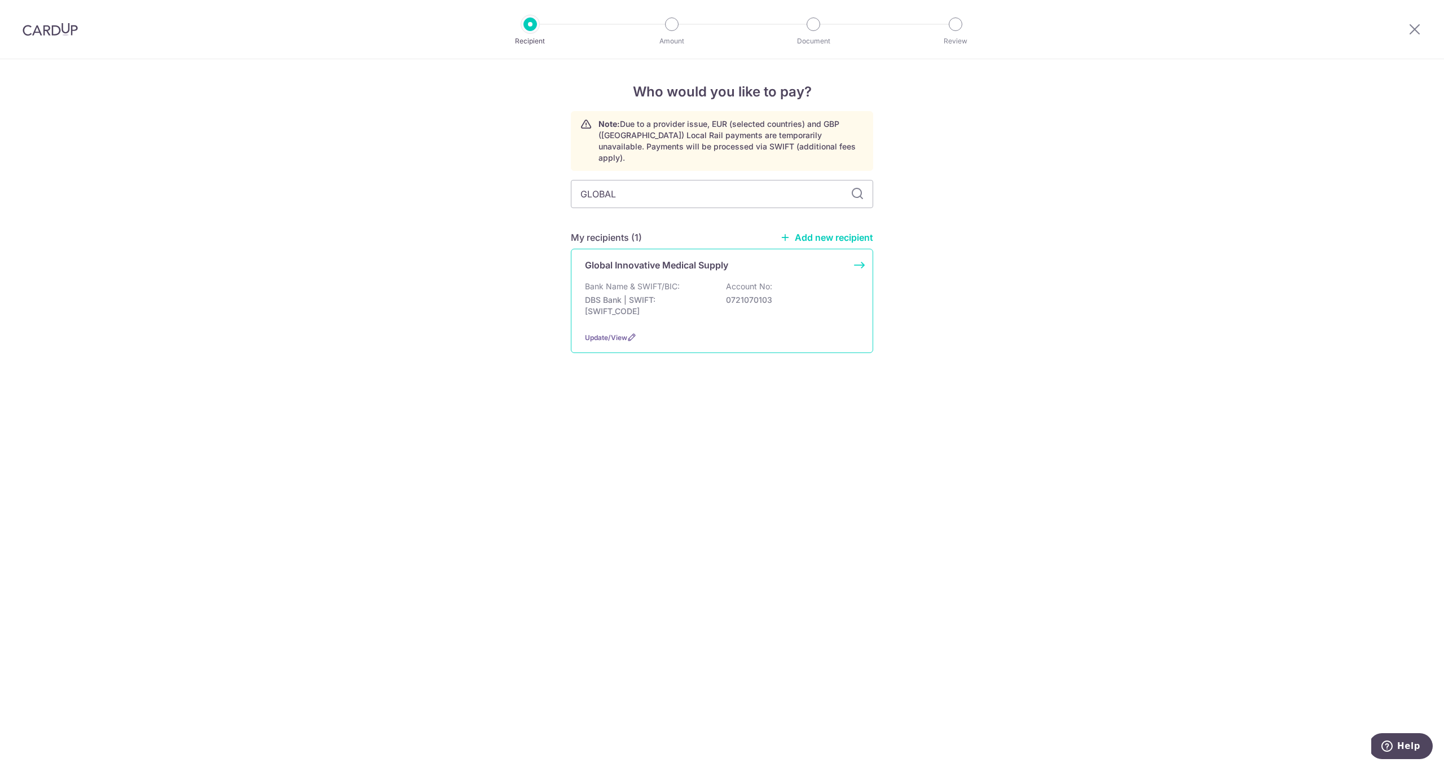
click at [648, 294] on p "DBS Bank | SWIFT: [SWIFT_CODE]" at bounding box center [648, 305] width 126 height 23
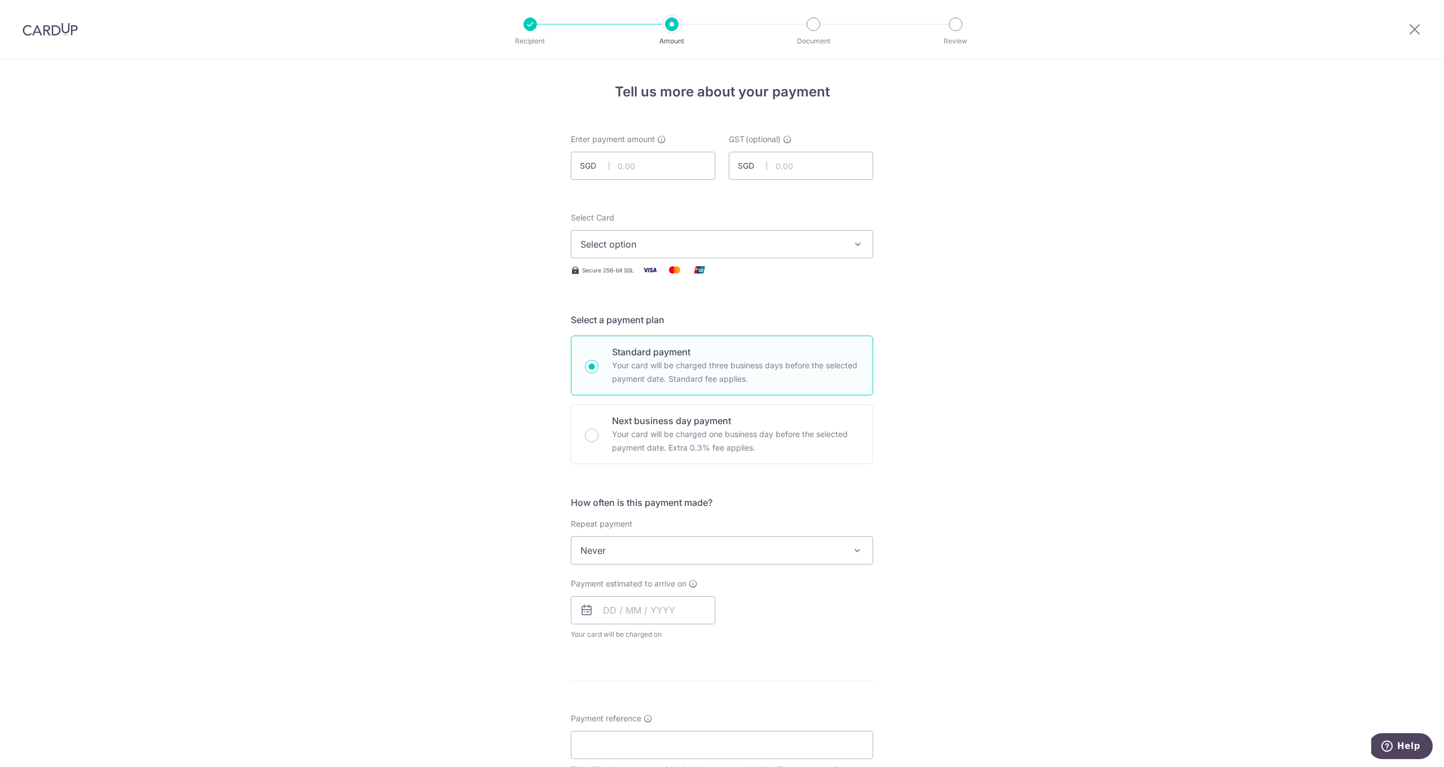
click at [622, 237] on button "Select option" at bounding box center [722, 244] width 302 height 28
click at [642, 324] on span "**** 2396" at bounding box center [628, 325] width 43 height 14
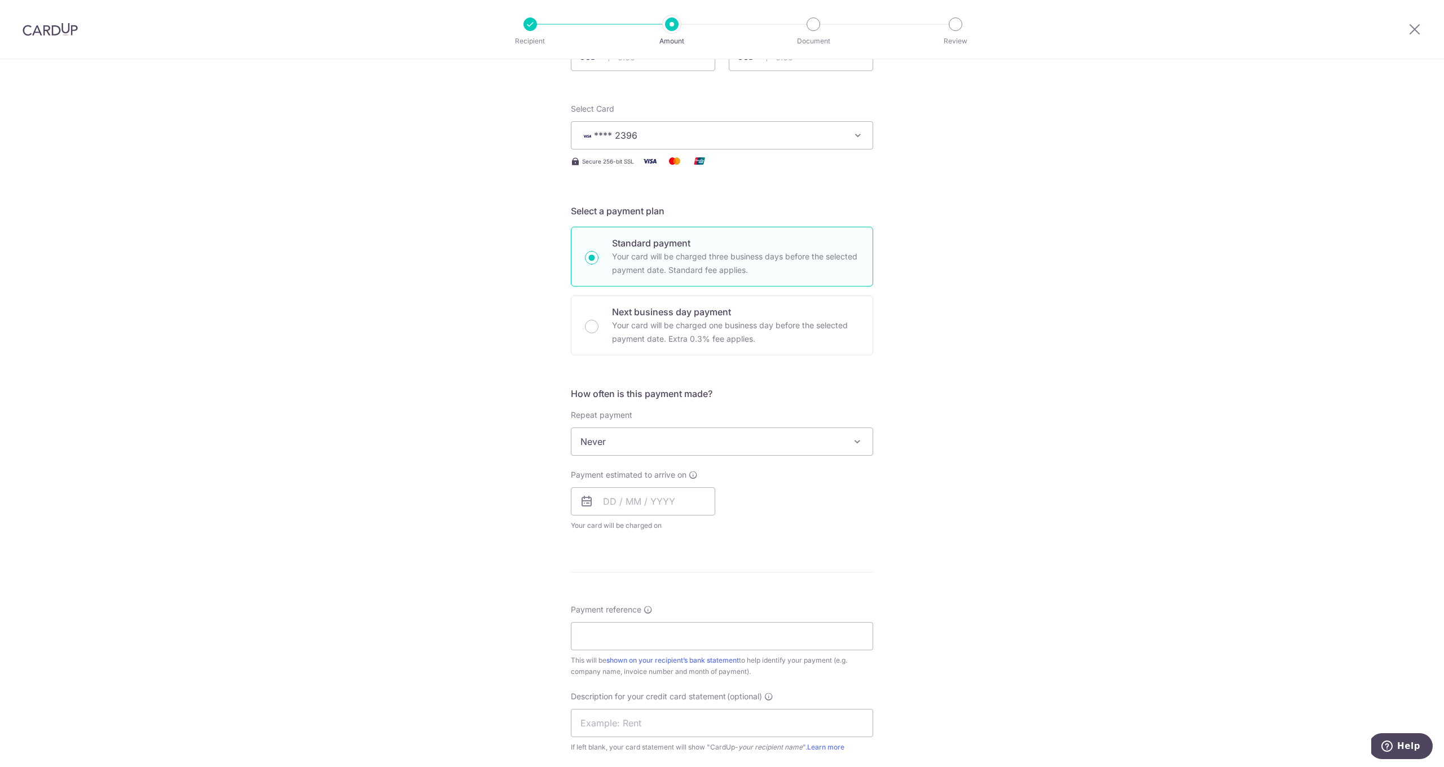
scroll to position [227, 0]
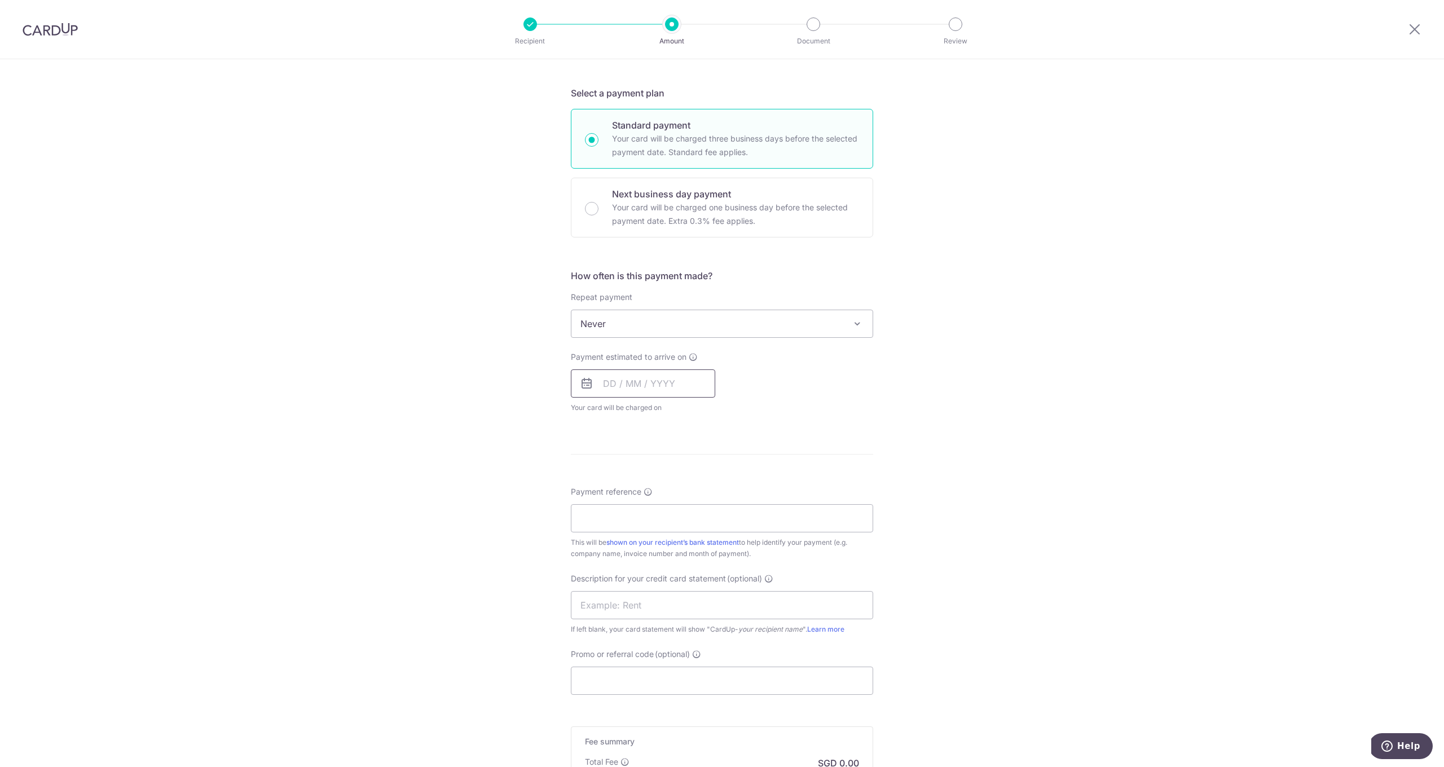
click at [617, 386] on input "text" at bounding box center [643, 383] width 144 height 28
click at [688, 478] on link "9" at bounding box center [684, 486] width 18 height 18
type input "09/10/2025"
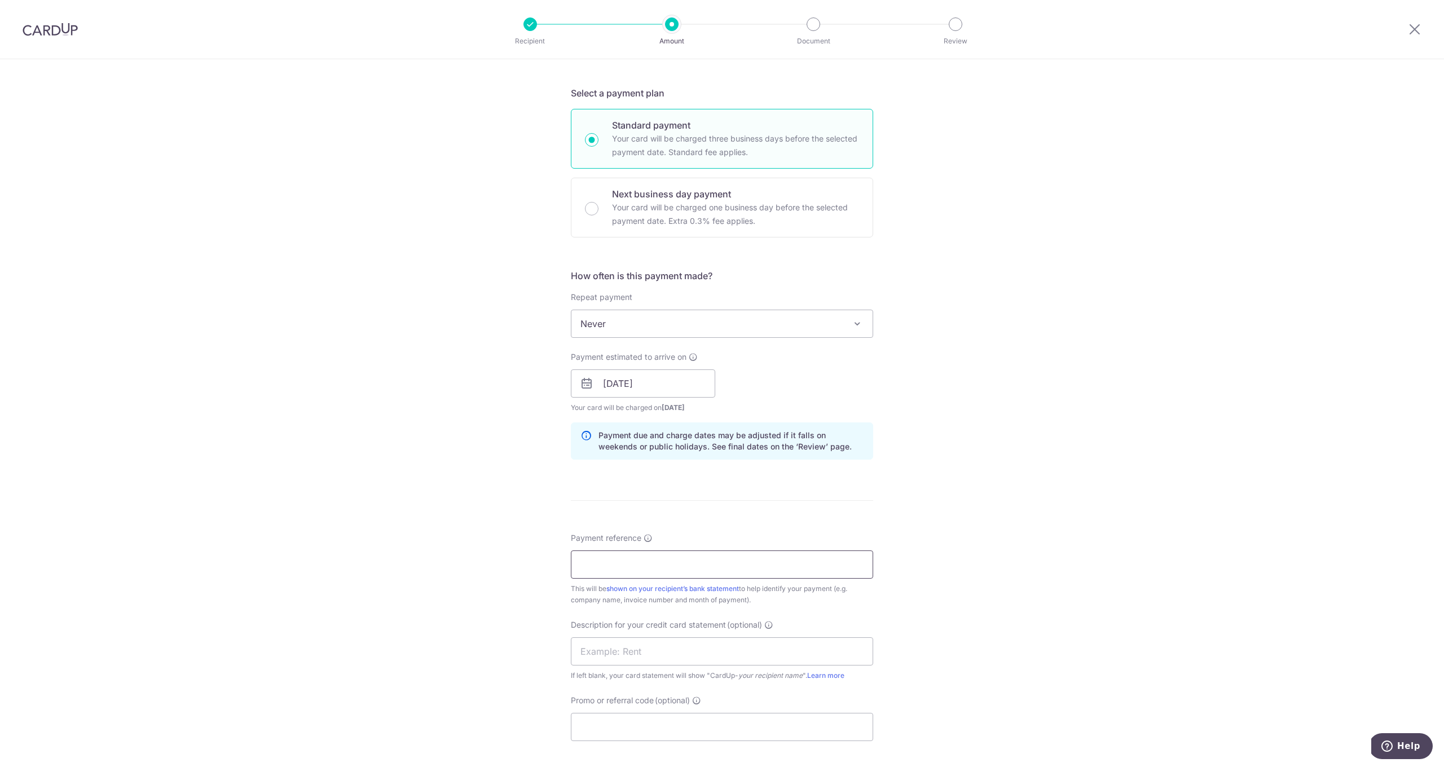
click at [632, 564] on input "Payment reference" at bounding box center [722, 564] width 302 height 28
type input "3"
type input "INV24394 412 414 438 440 330"
click at [625, 734] on input "Promo or referral code (optional)" at bounding box center [722, 727] width 302 height 28
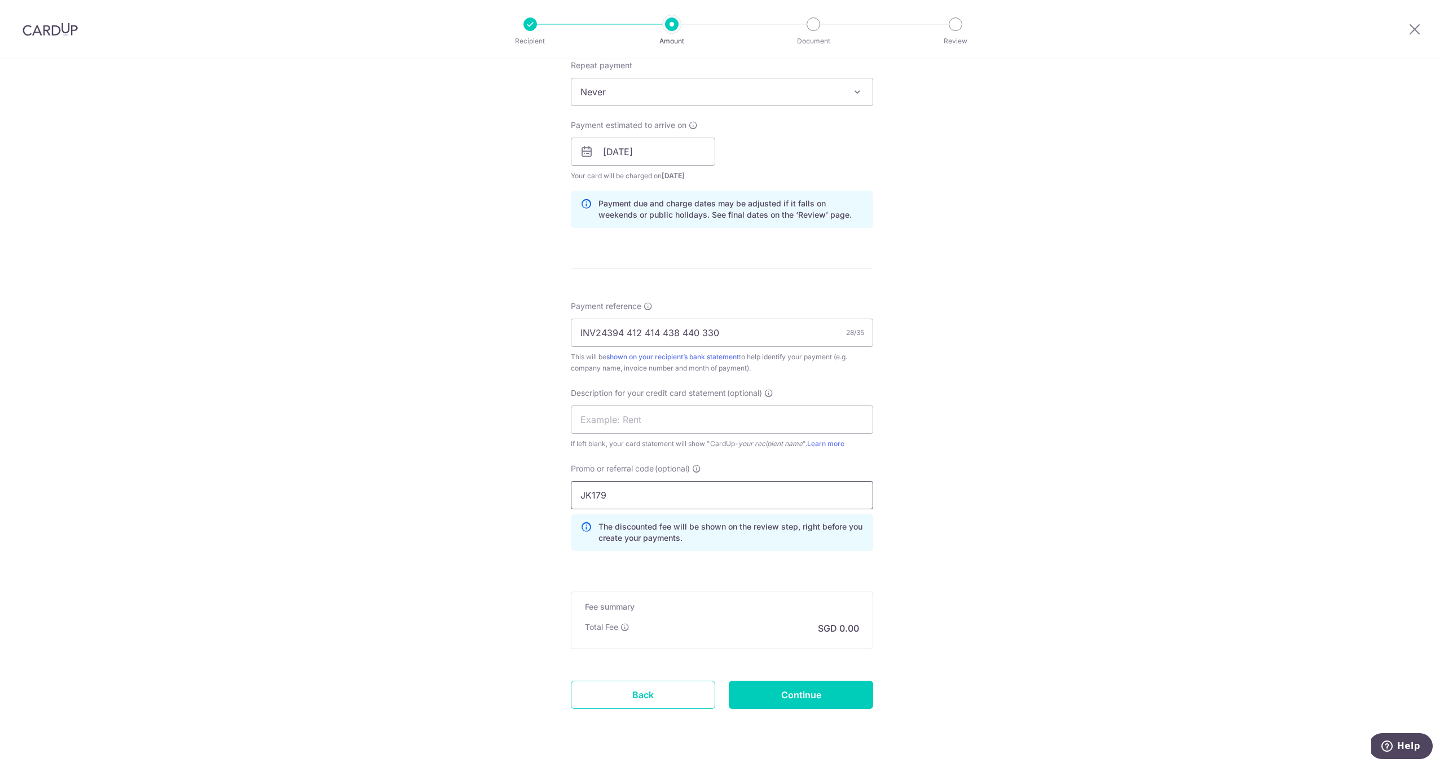
scroll to position [485, 0]
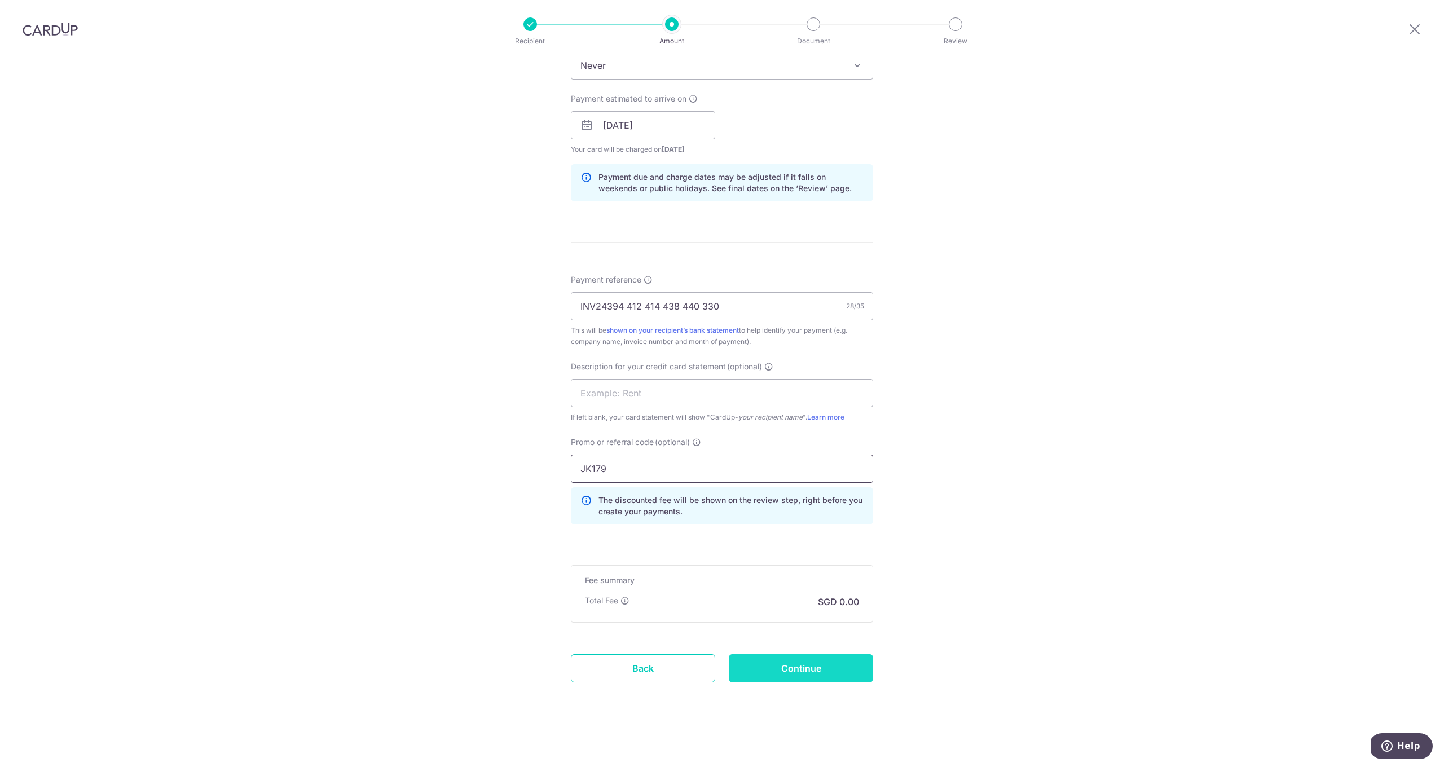
type input "JK179"
click at [775, 666] on input "Continue" at bounding box center [801, 668] width 144 height 28
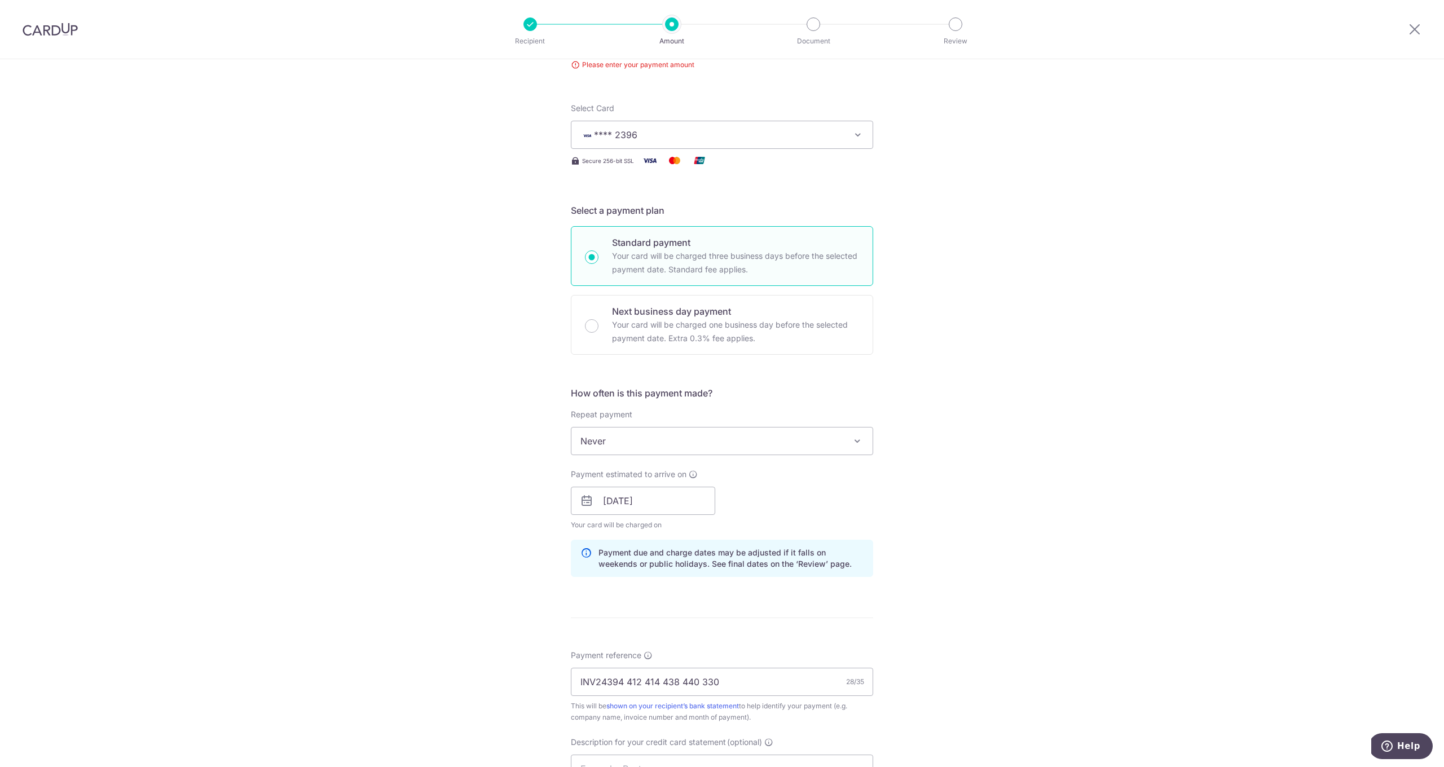
scroll to position [39, 0]
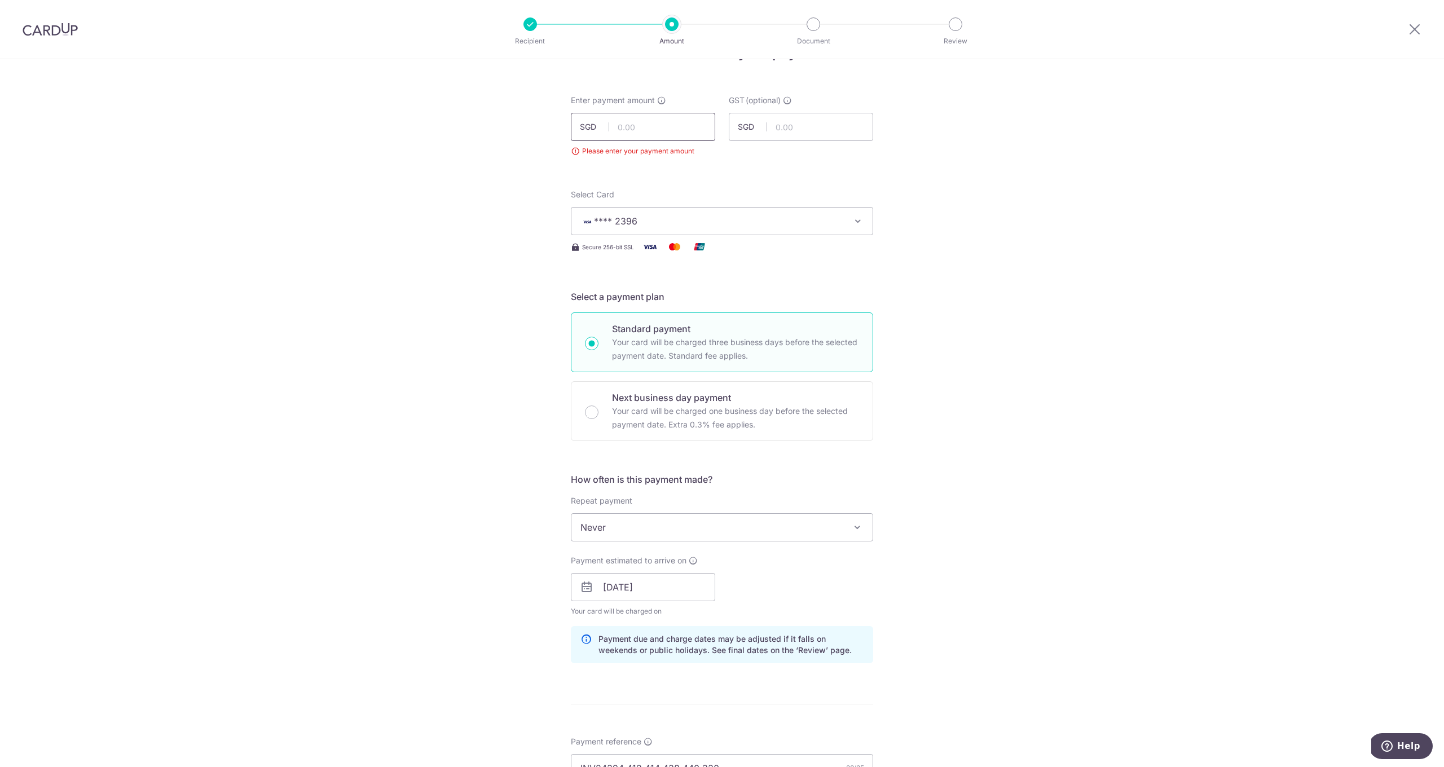
click at [648, 125] on input "text" at bounding box center [643, 127] width 144 height 28
type input "2"
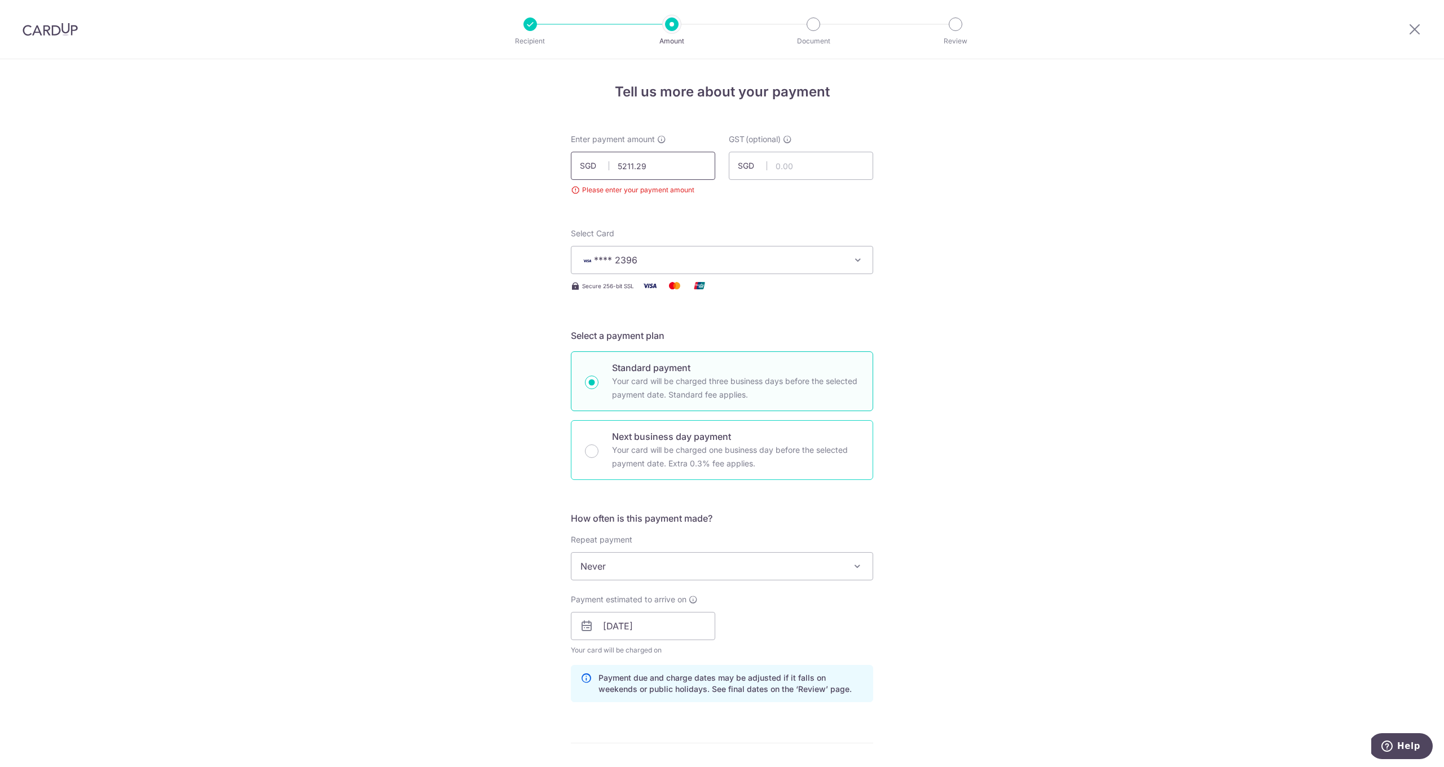
scroll to position [476, 0]
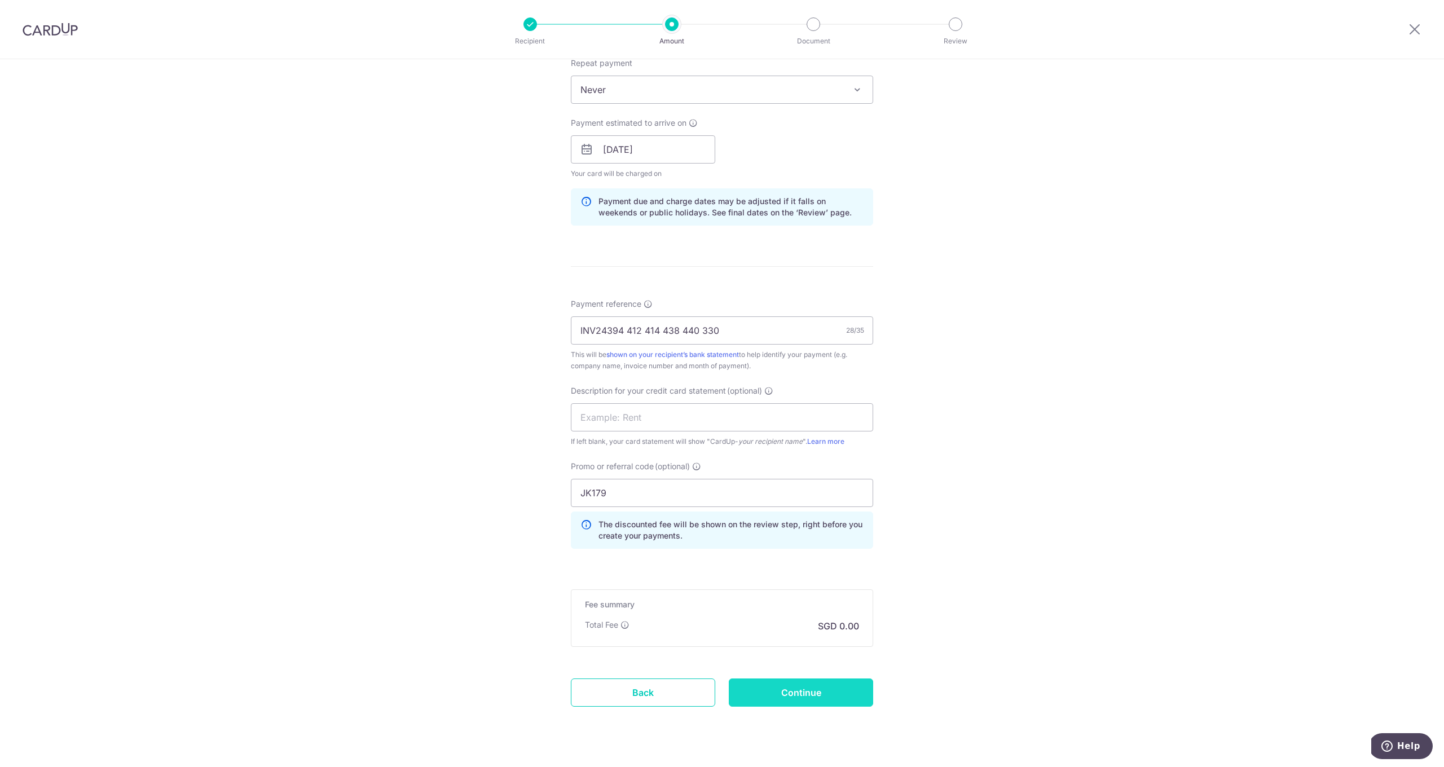
click at [811, 696] on input "Continue" at bounding box center [801, 692] width 144 height 28
type input "5,211.29"
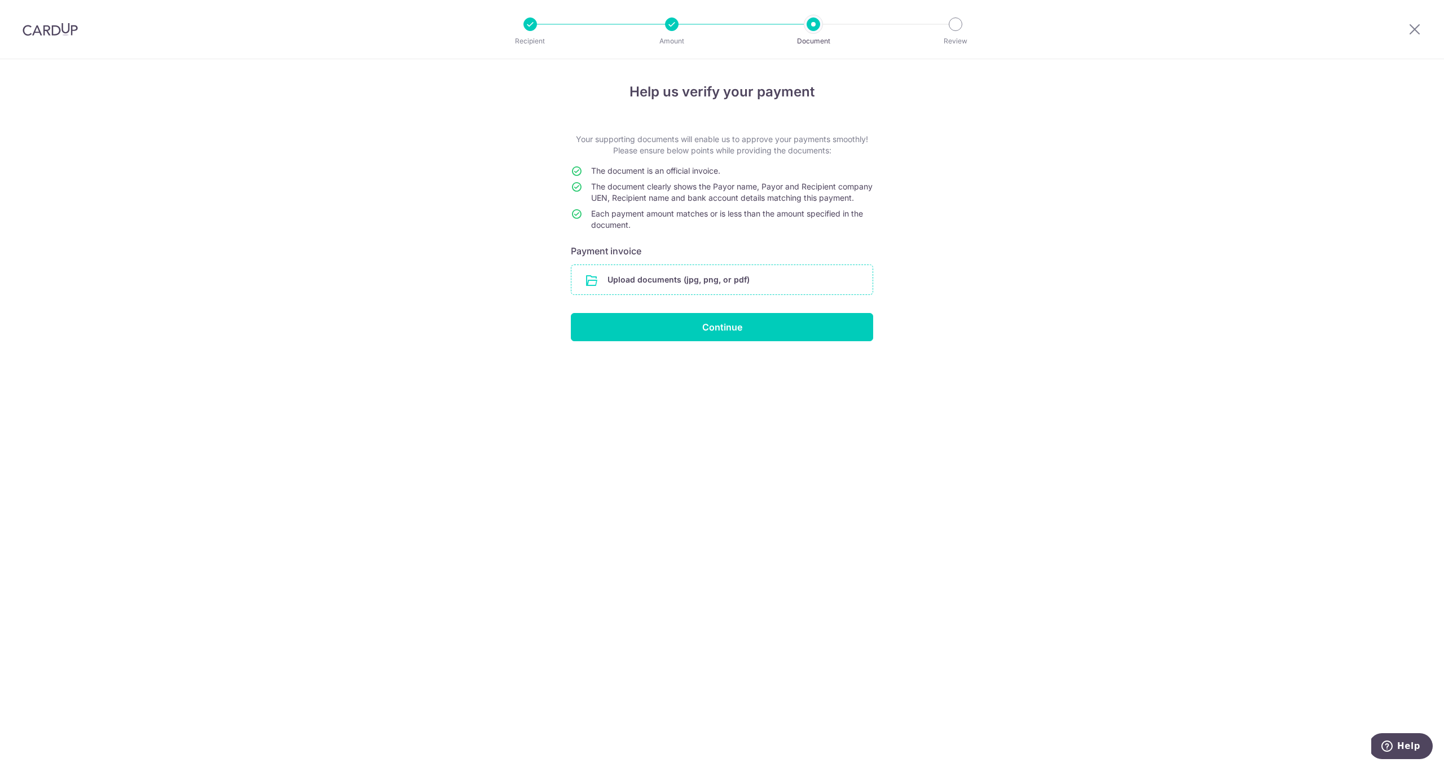
click at [672, 280] on input "file" at bounding box center [721, 279] width 301 height 29
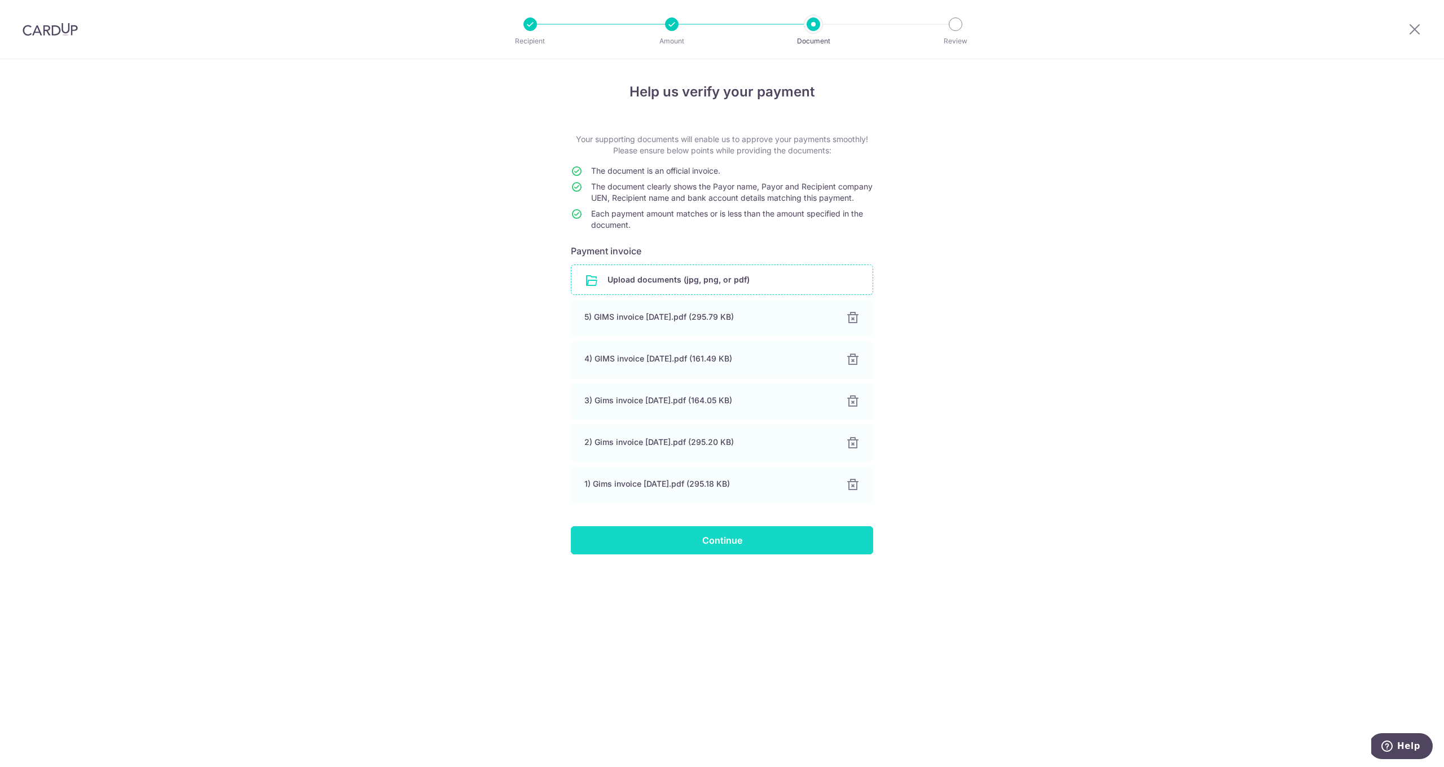
click at [694, 551] on input "Continue" at bounding box center [722, 540] width 302 height 28
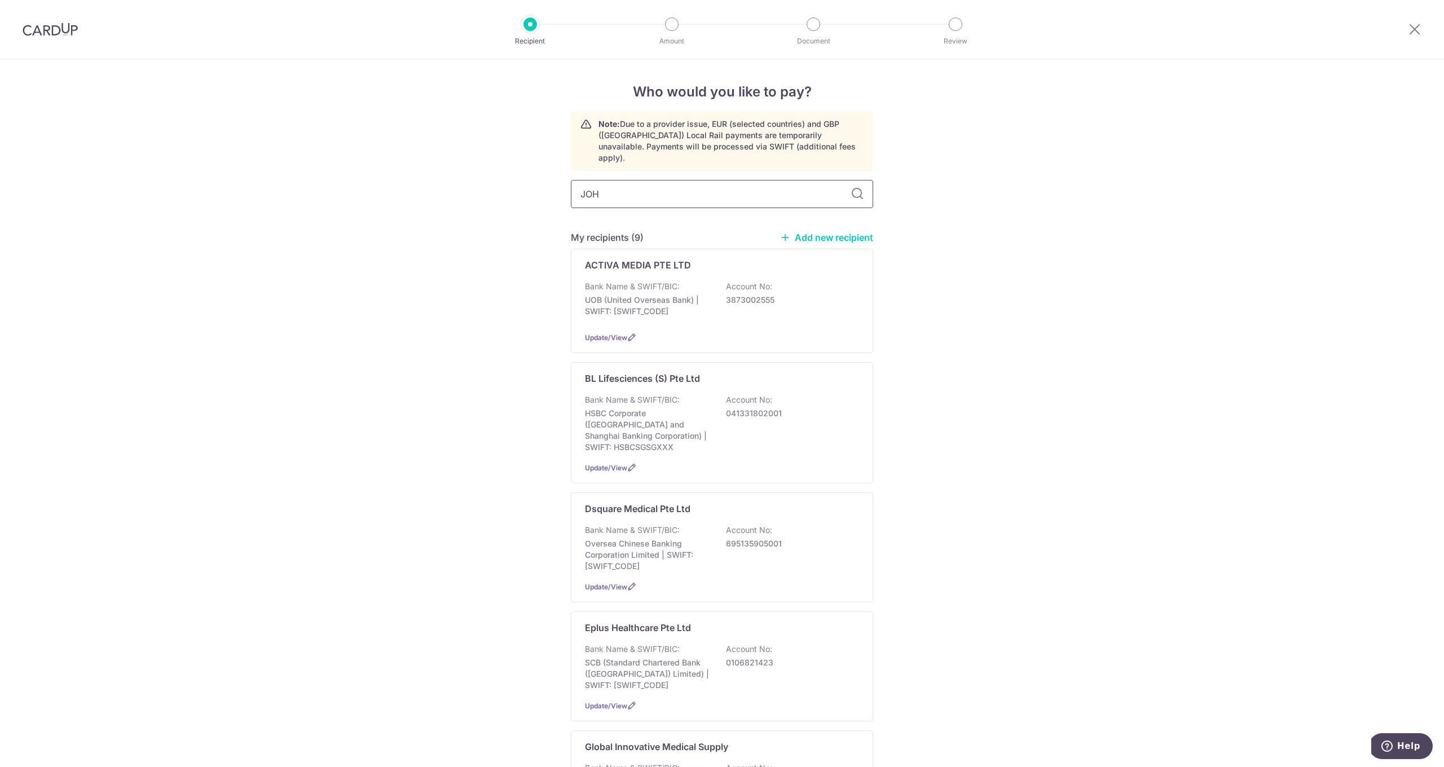
type input "[PERSON_NAME]"
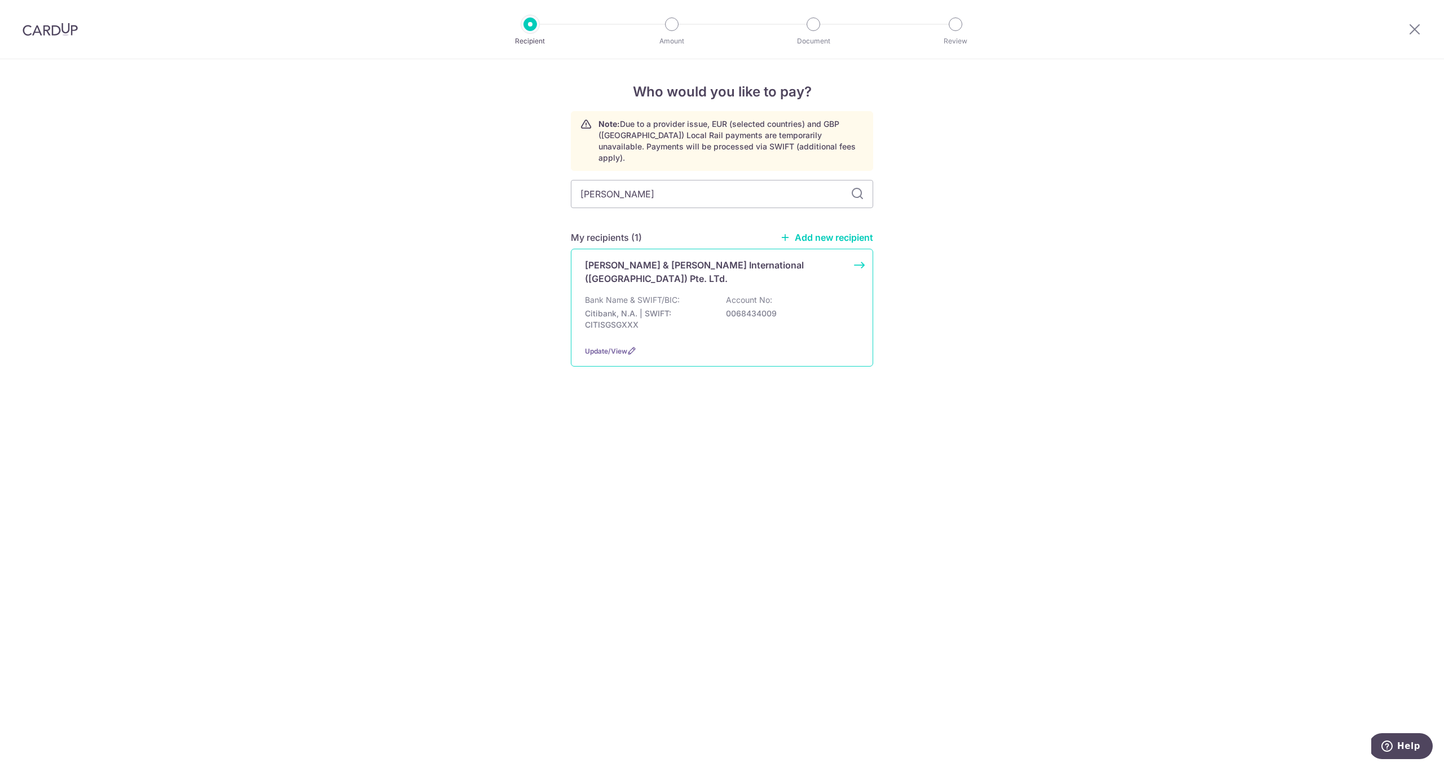
click at [700, 262] on div "[PERSON_NAME] & [PERSON_NAME] International ([GEOGRAPHIC_DATA]) Pte. LTd. Bank …" at bounding box center [722, 308] width 302 height 118
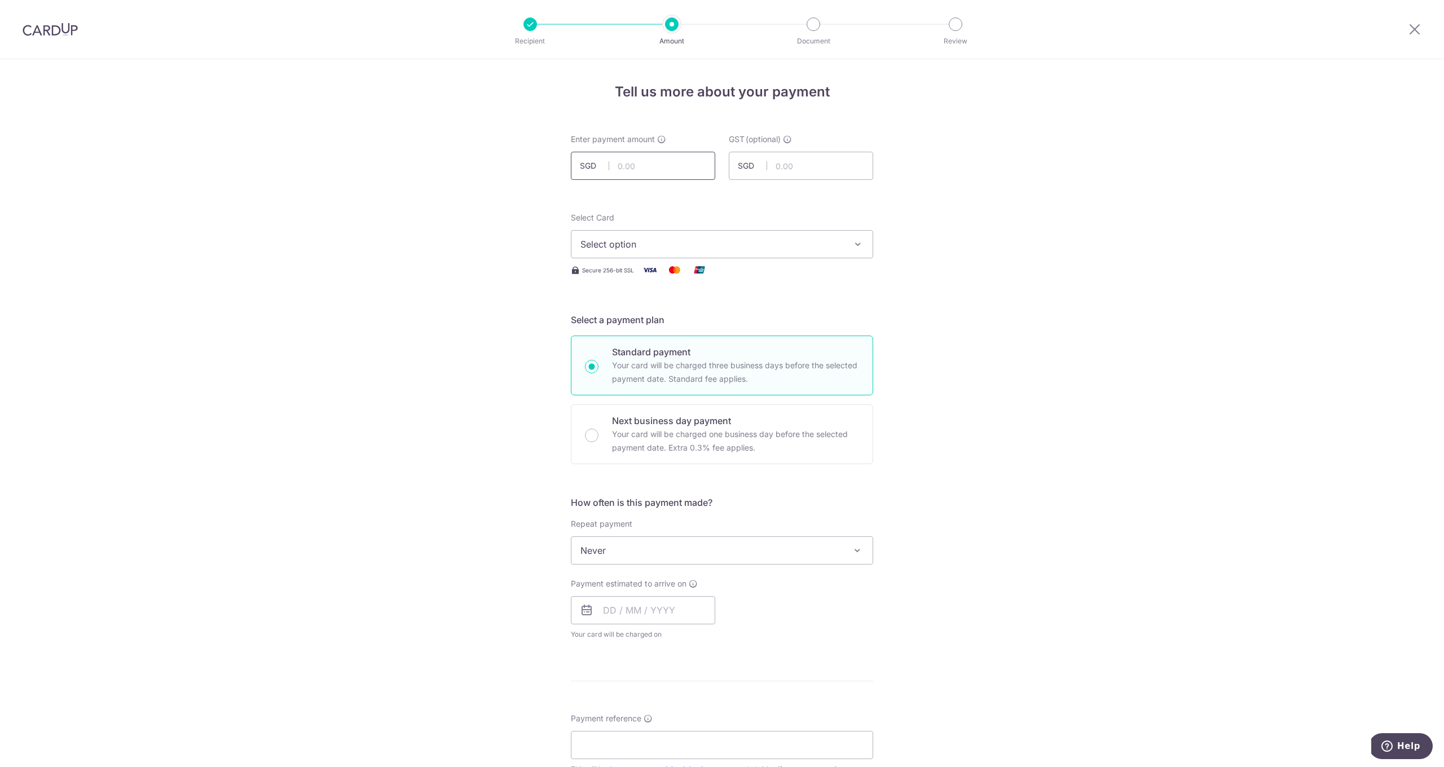
click at [661, 173] on input "text" at bounding box center [643, 166] width 144 height 28
type input "4"
type input "5,545.92"
click at [672, 242] on span "Select option" at bounding box center [711, 244] width 263 height 14
click at [635, 327] on span "**** 2396" at bounding box center [628, 325] width 43 height 14
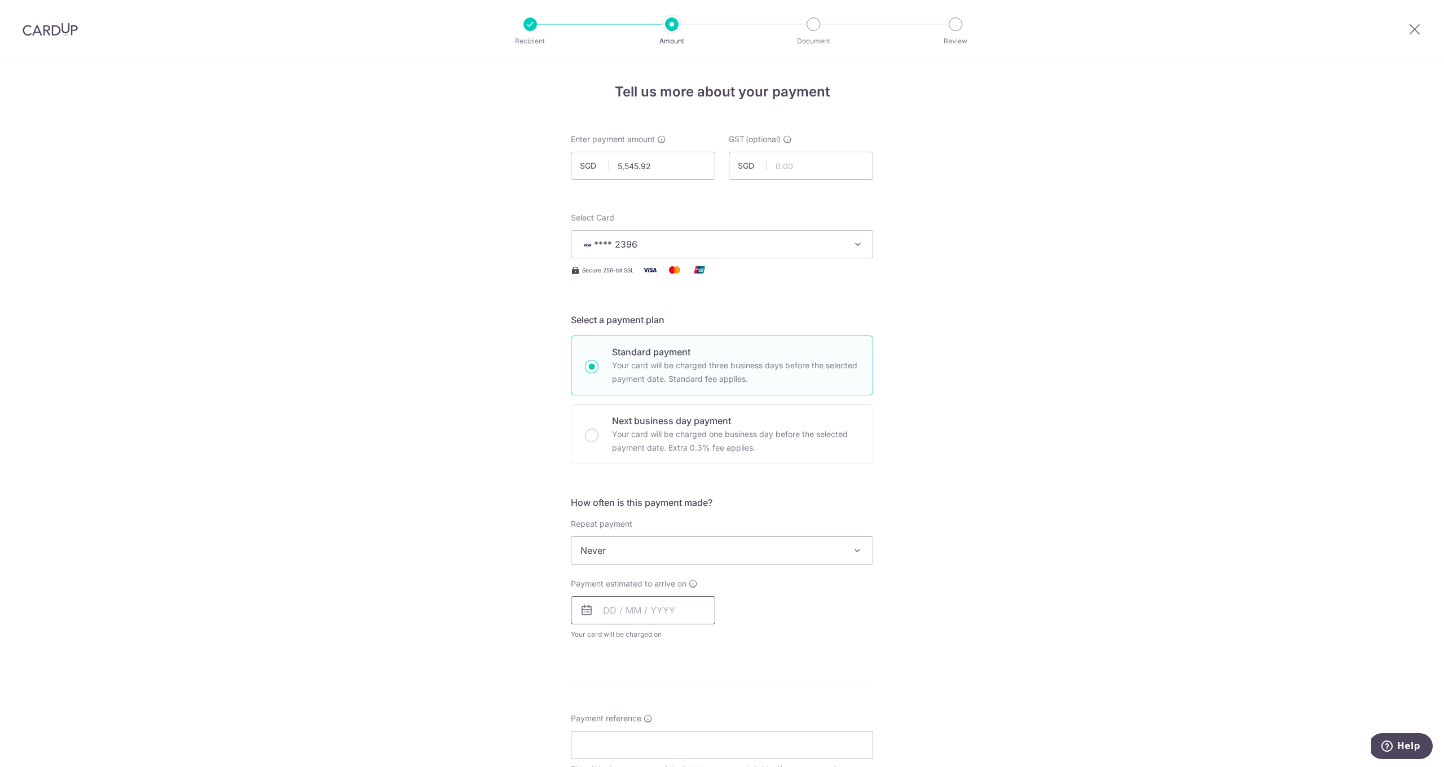
click at [645, 611] on input "text" at bounding box center [643, 610] width 144 height 28
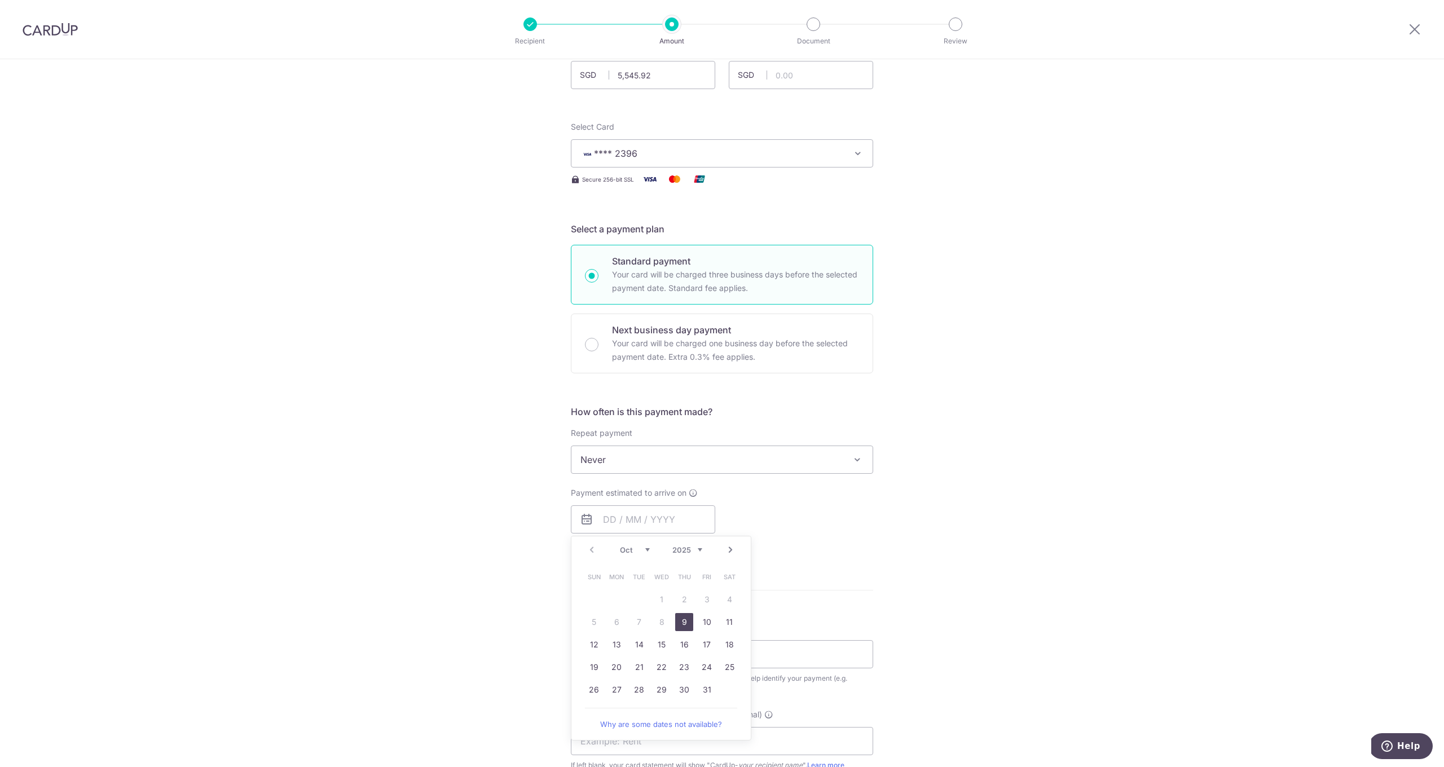
click at [683, 621] on link "9" at bounding box center [684, 622] width 18 height 18
type input "[DATE]"
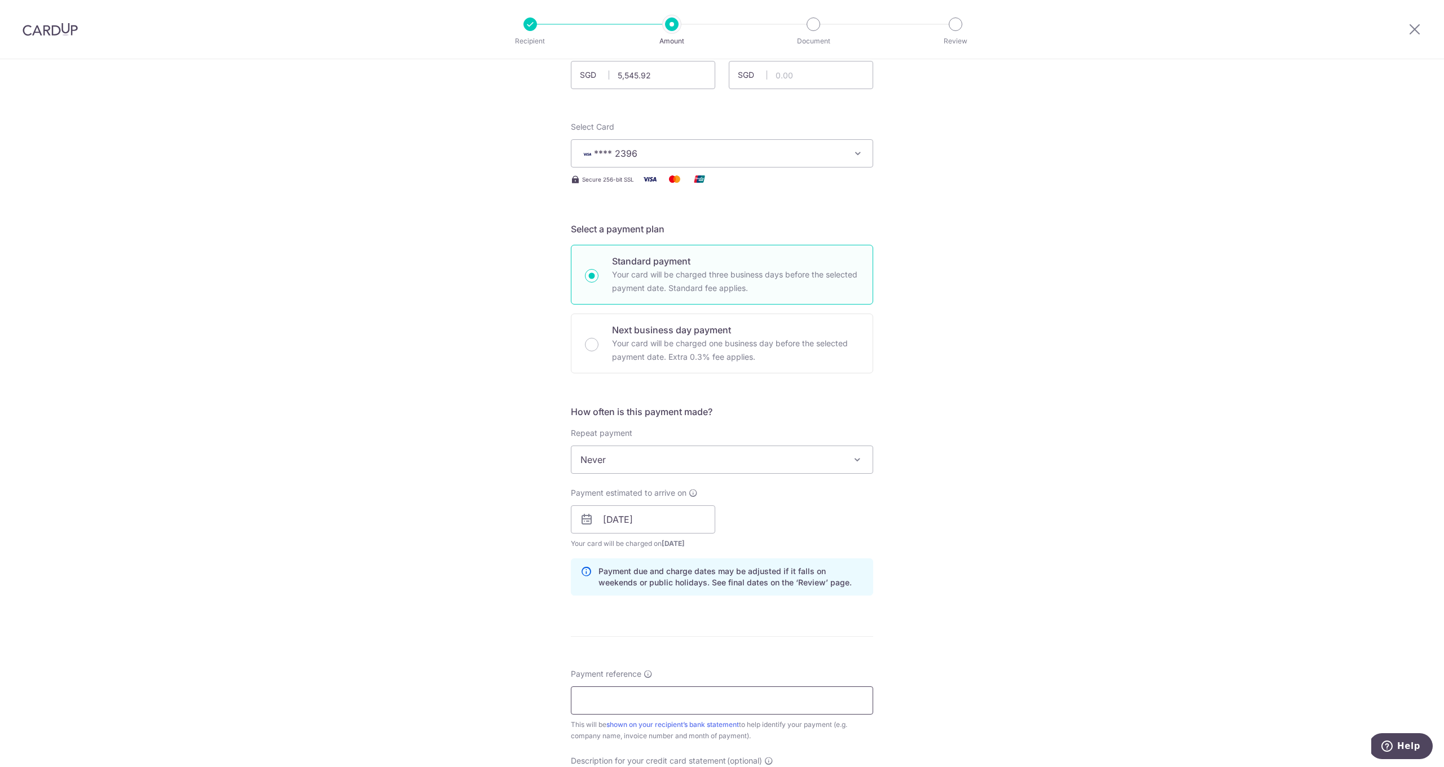
click at [652, 701] on input "Payment reference" at bounding box center [722, 700] width 302 height 28
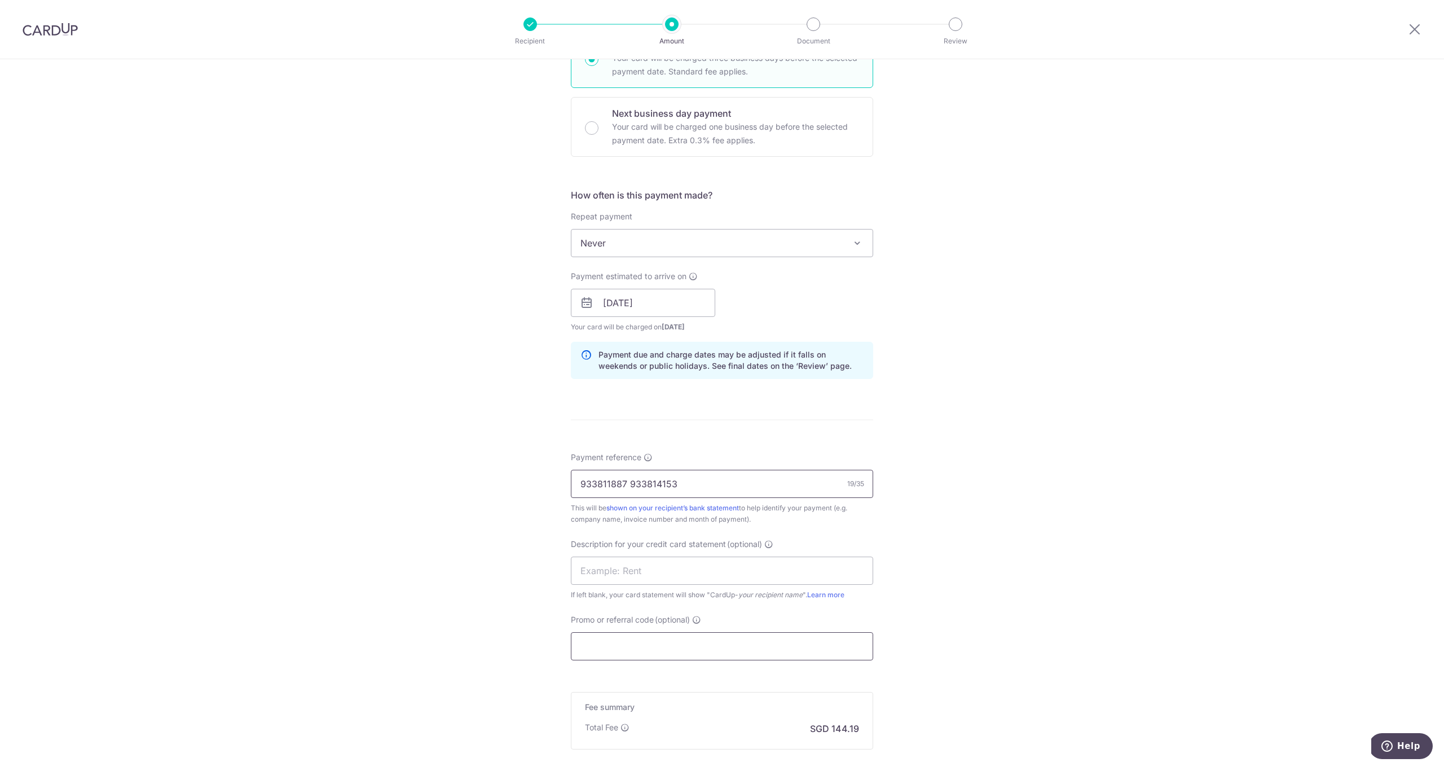
type input "933811887 933814153"
click at [632, 645] on input "Promo or referral code (optional)" at bounding box center [722, 646] width 302 height 28
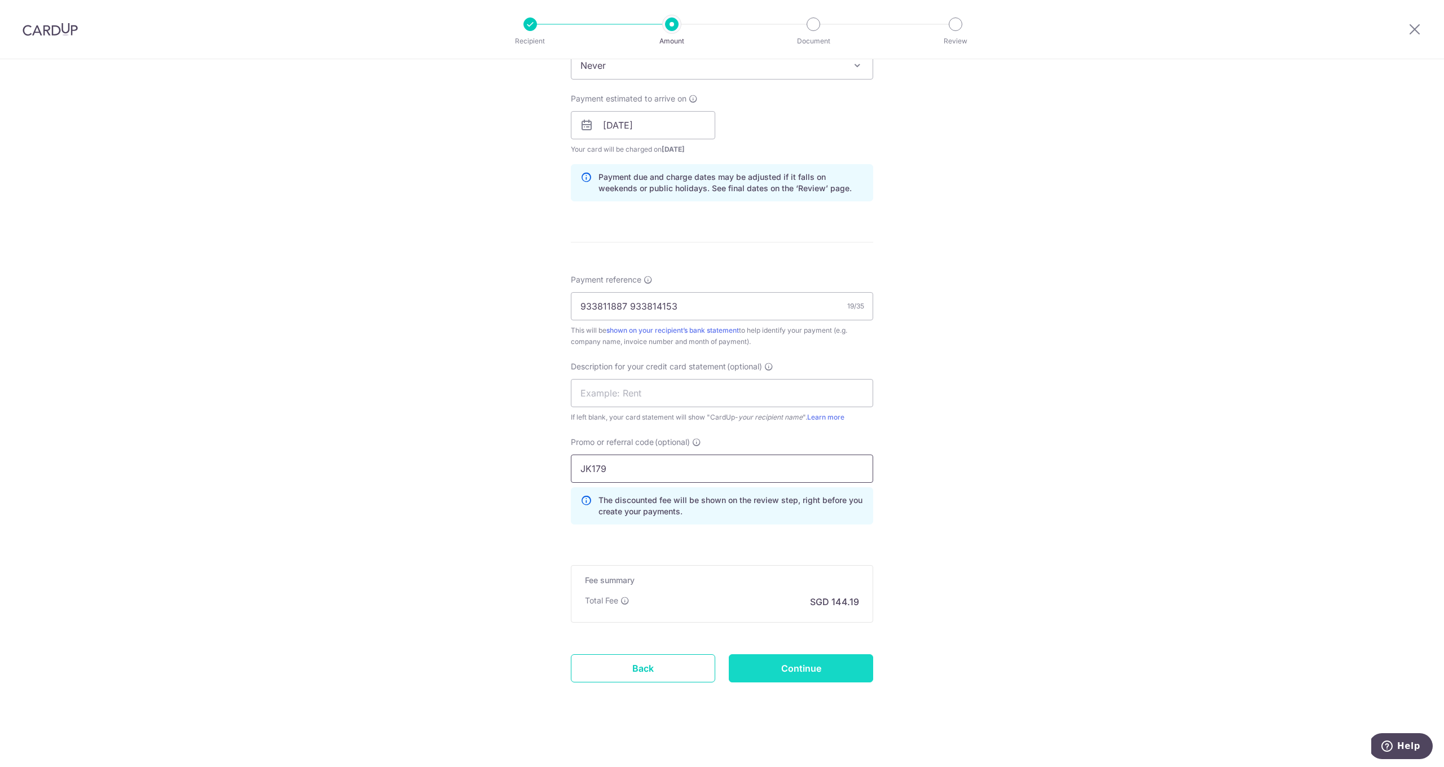
type input "JK179"
click at [778, 661] on input "Continue" at bounding box center [801, 668] width 144 height 28
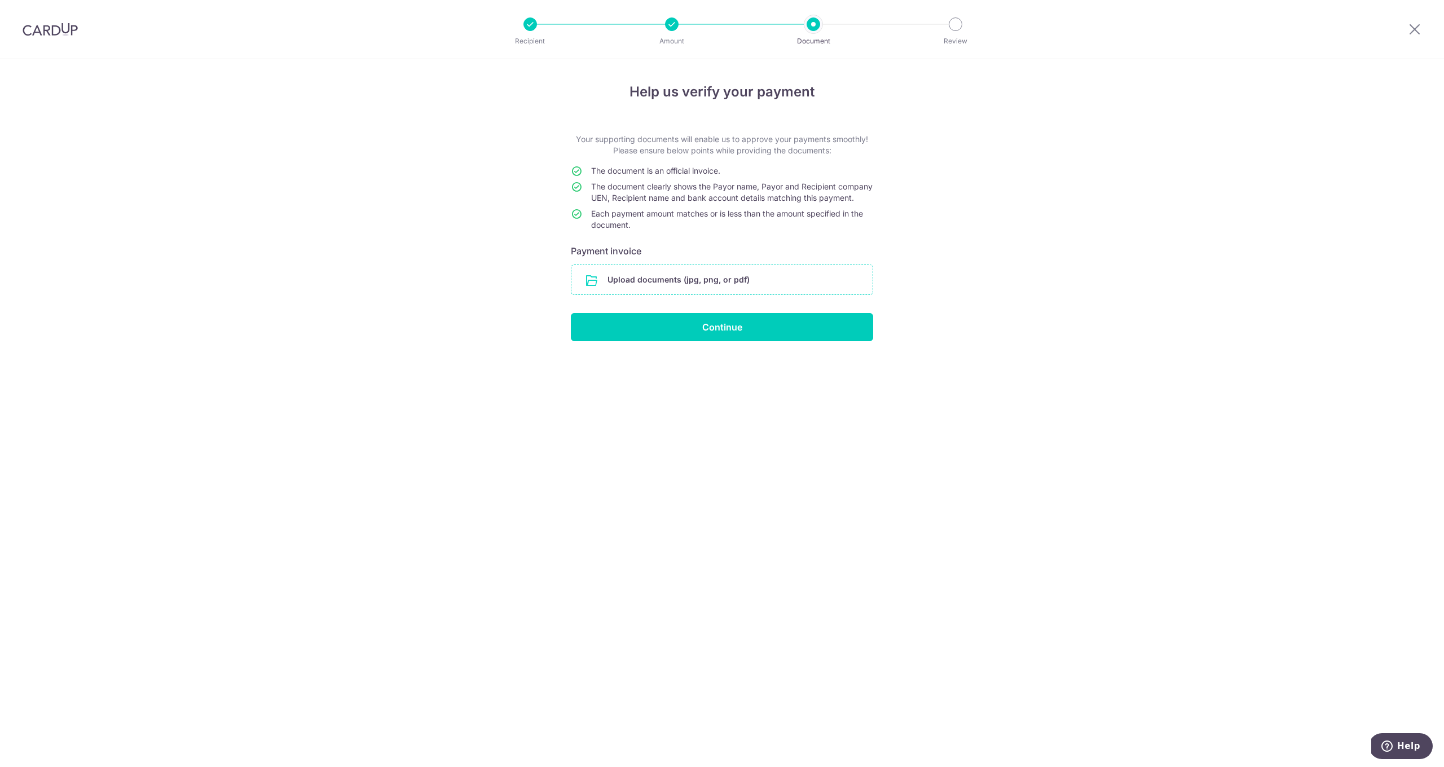
click at [606, 292] on input "file" at bounding box center [721, 279] width 301 height 29
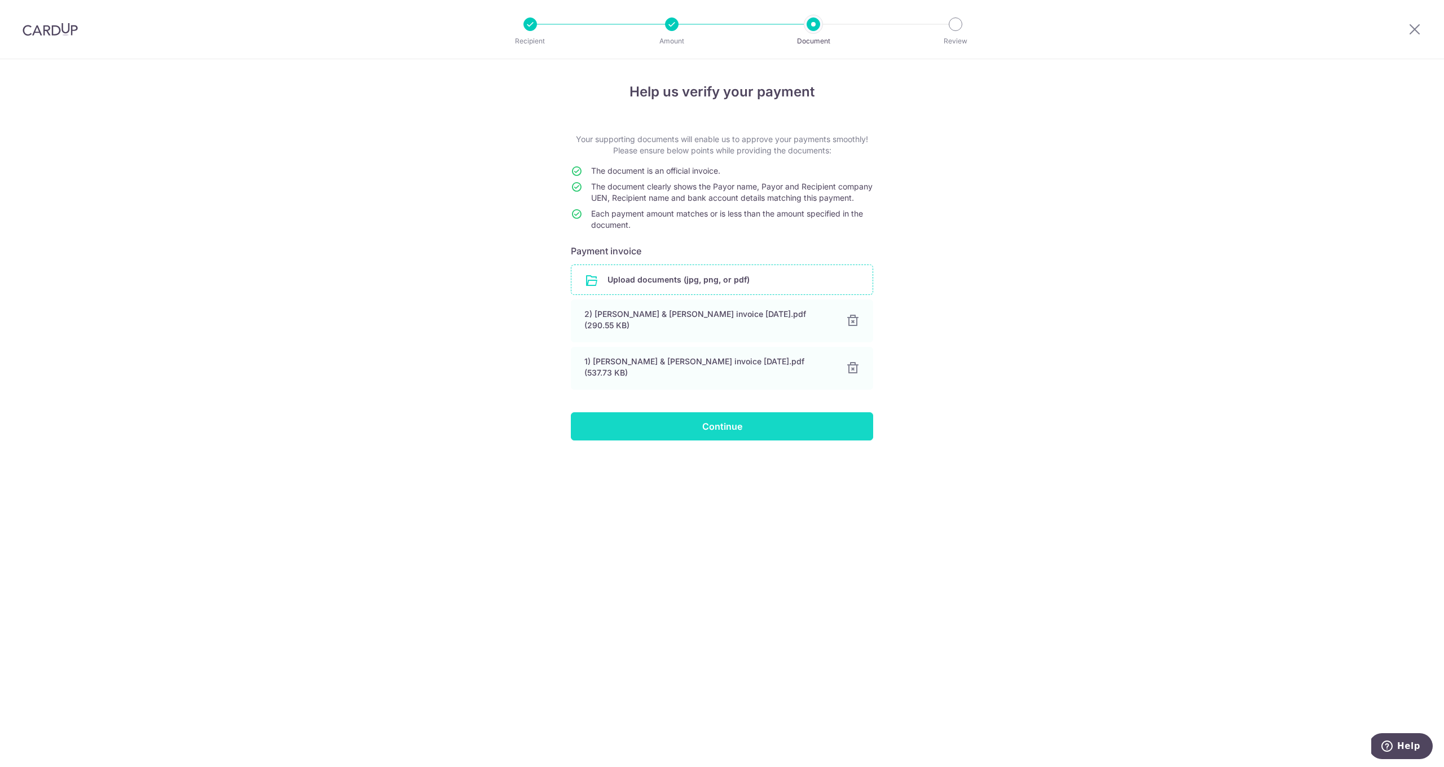
click at [755, 433] on input "Continue" at bounding box center [722, 426] width 302 height 28
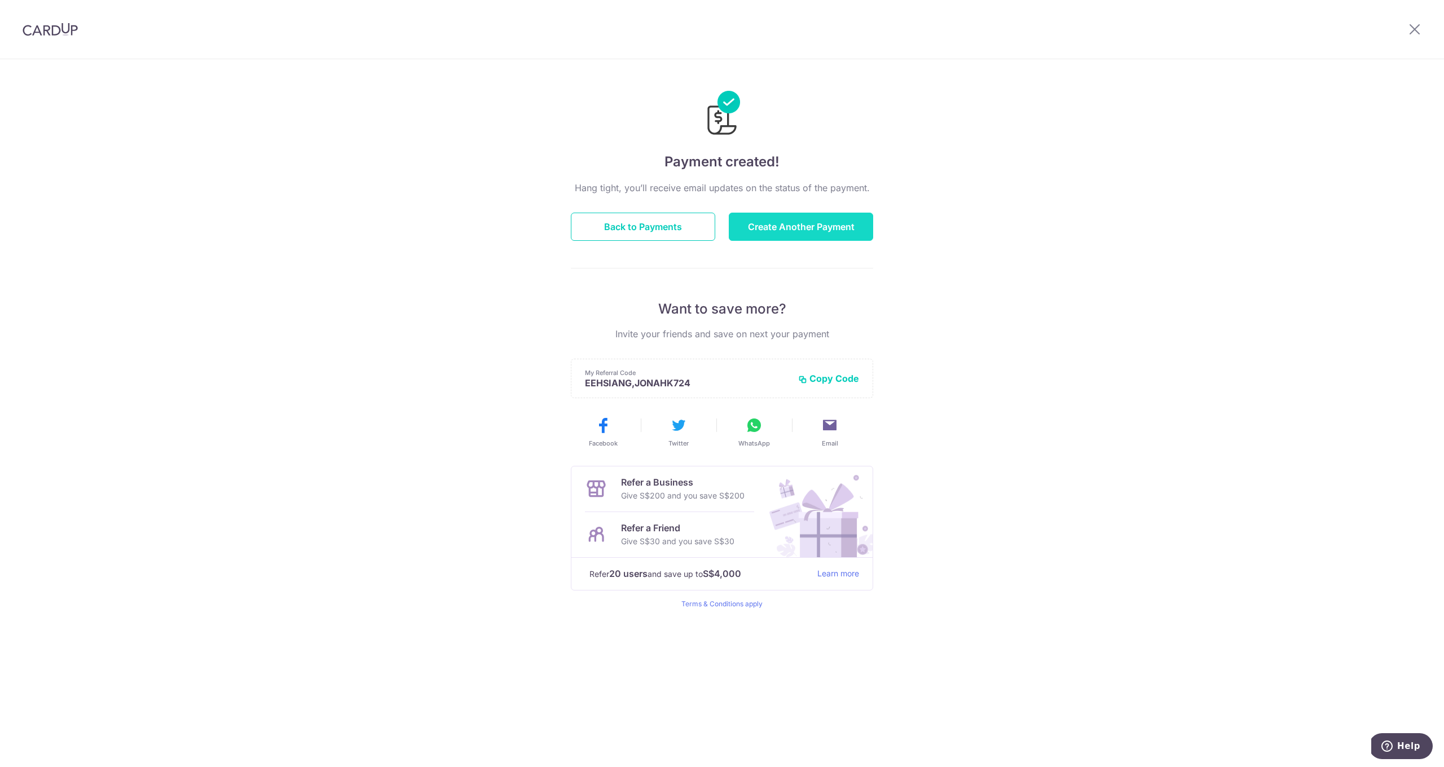
click at [845, 229] on button "Create Another Payment" at bounding box center [801, 227] width 144 height 28
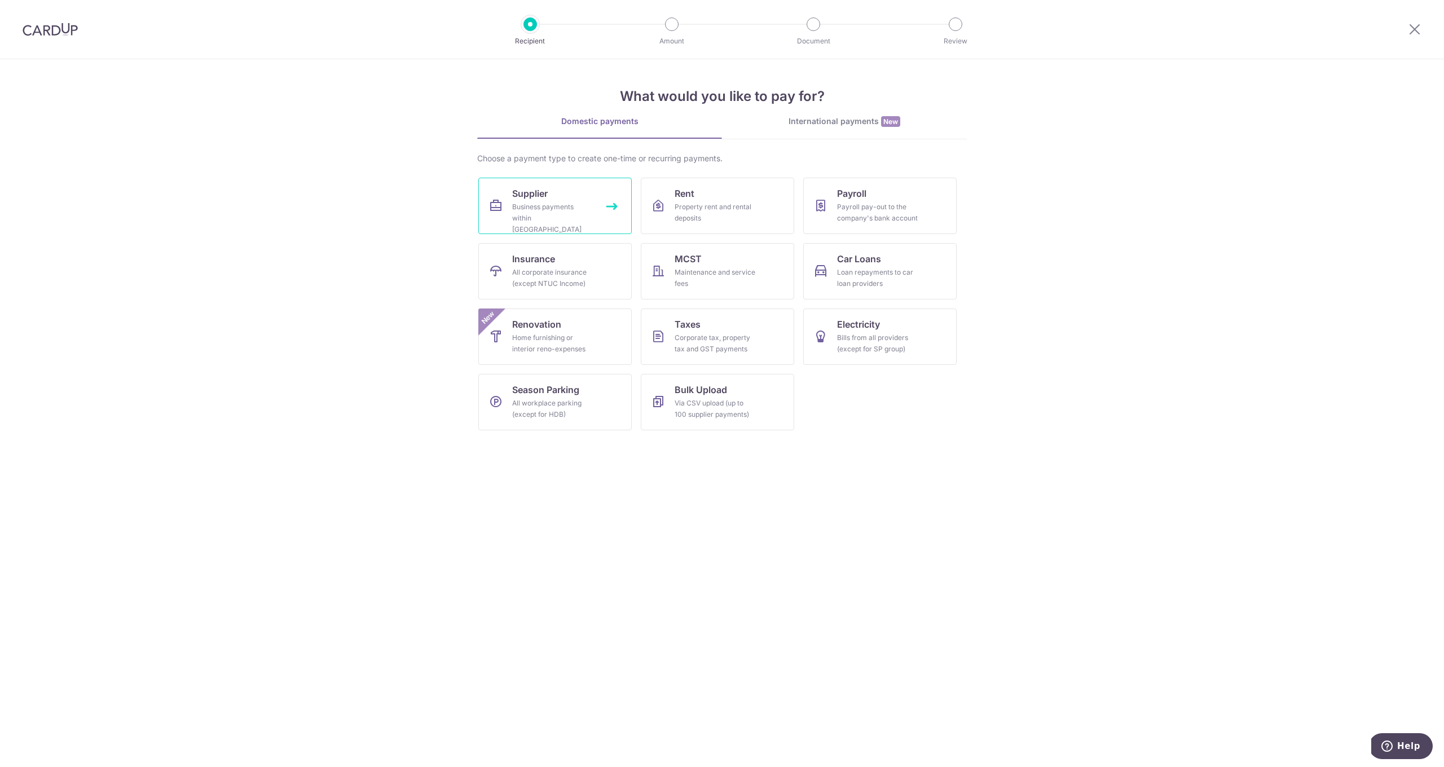
click at [564, 214] on div "Business payments within [GEOGRAPHIC_DATA]" at bounding box center [552, 218] width 81 height 34
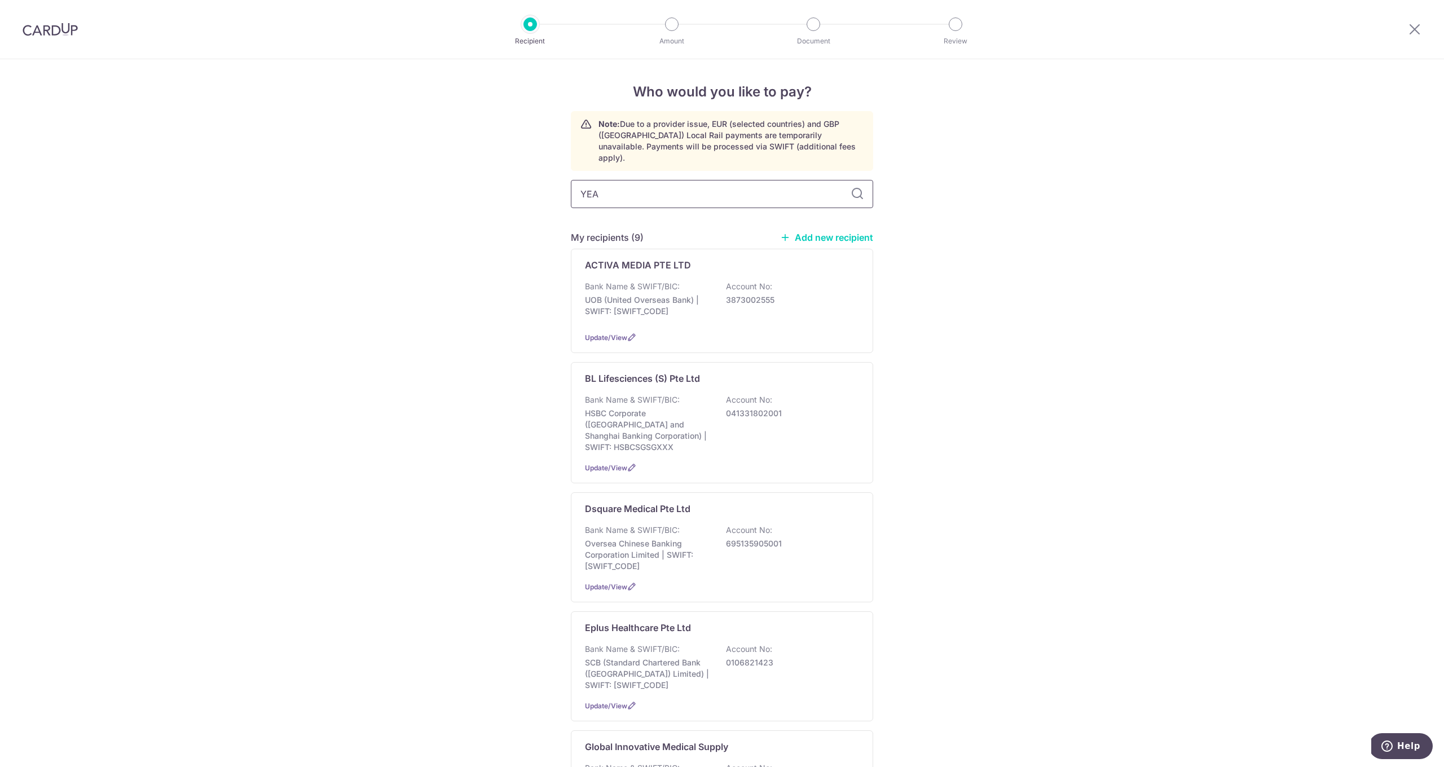
type input "YEAP"
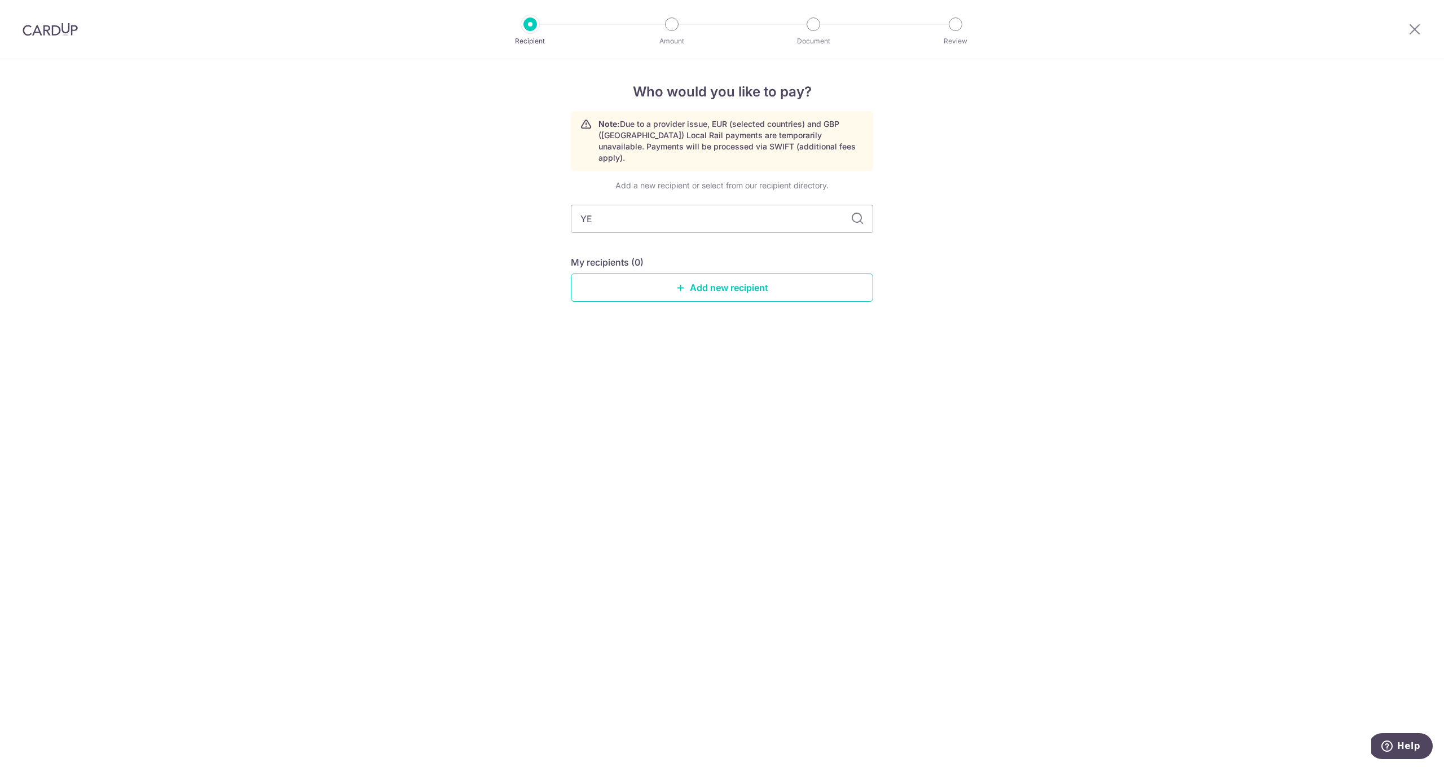
type input "Y"
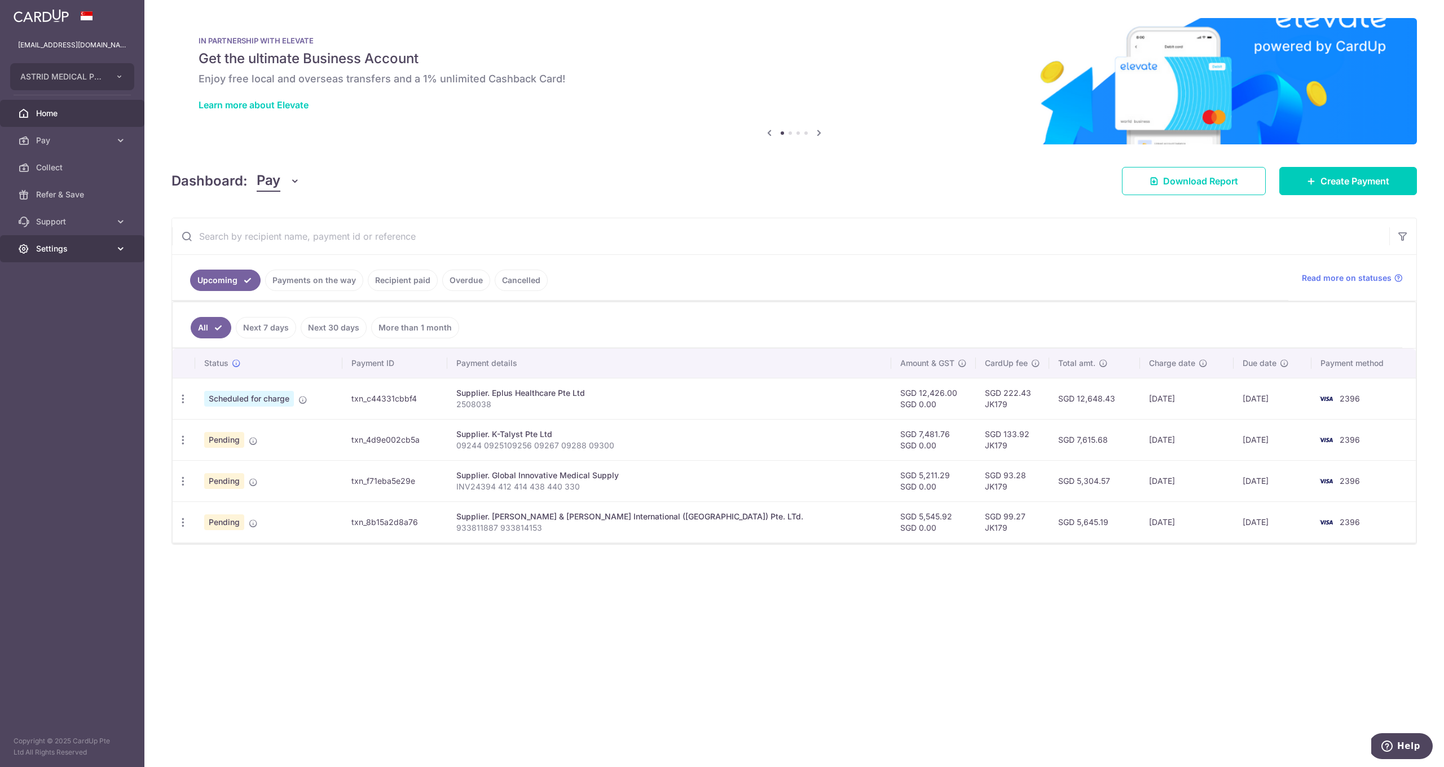
click at [92, 248] on span "Settings" at bounding box center [73, 248] width 74 height 11
click at [83, 299] on span "Logout" at bounding box center [73, 302] width 74 height 11
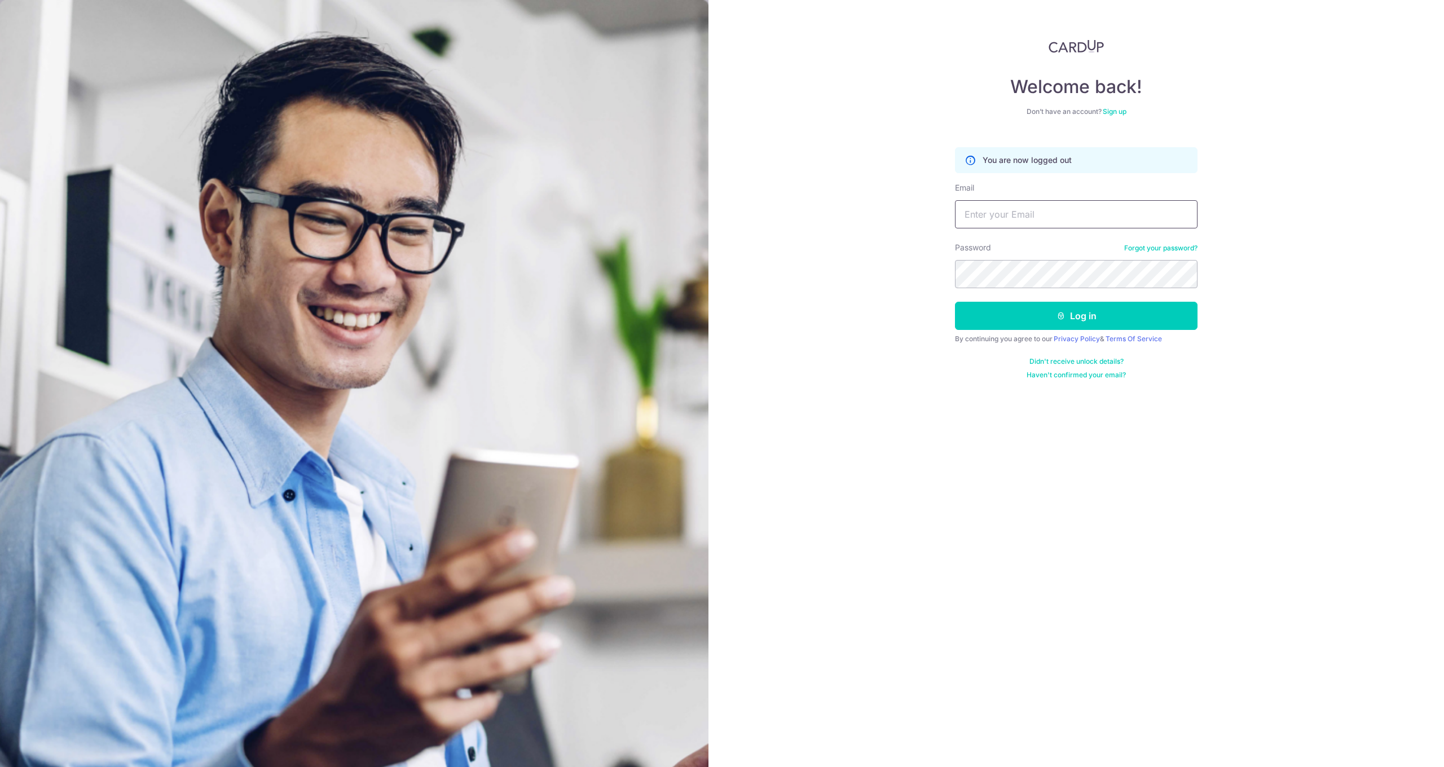
type input "[EMAIL_ADDRESS][DOMAIN_NAME]"
click at [1038, 335] on div "By continuing you agree to our Privacy Policy & Terms Of Service" at bounding box center [1076, 338] width 242 height 9
click at [1033, 321] on button "Log in" at bounding box center [1076, 316] width 242 height 28
